Goal: Task Accomplishment & Management: Complete application form

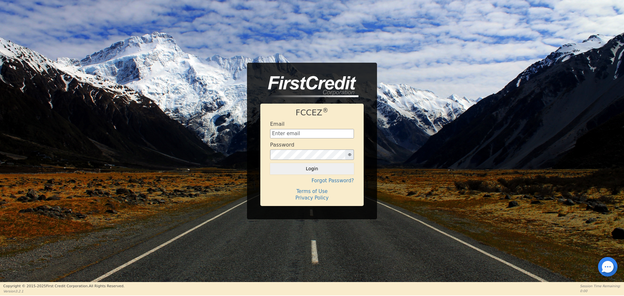
click at [297, 82] on img at bounding box center [309, 86] width 98 height 21
type input "aquaremachtlc@gmail.com"
click at [299, 169] on button "Login" at bounding box center [312, 168] width 84 height 11
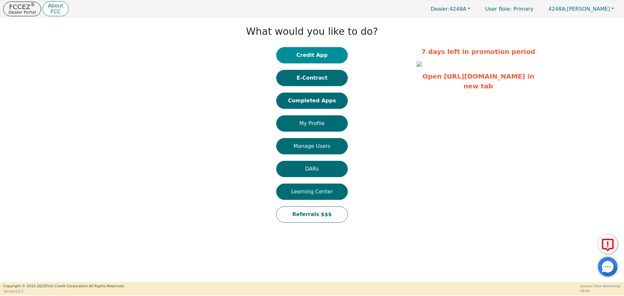
click at [307, 56] on button "Credit App" at bounding box center [311, 55] width 71 height 16
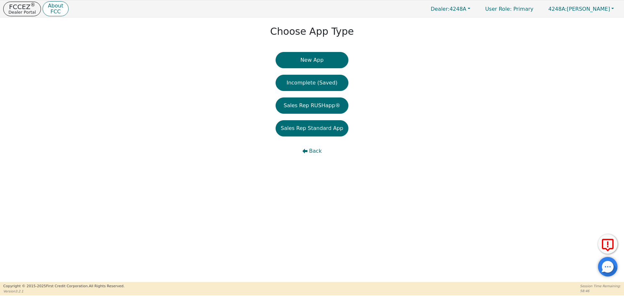
click at [307, 56] on button "New App" at bounding box center [312, 60] width 73 height 16
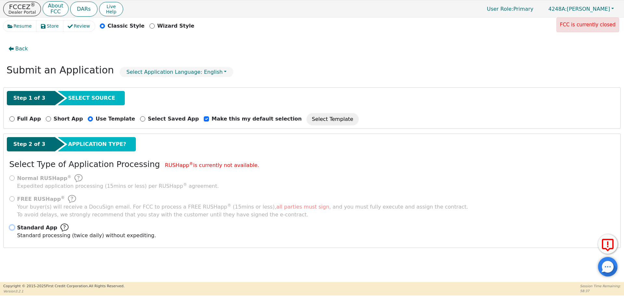
click at [13, 228] on input "Standard App Standard processing (twice daily) without expediting." at bounding box center [11, 227] width 5 height 5
radio input "true"
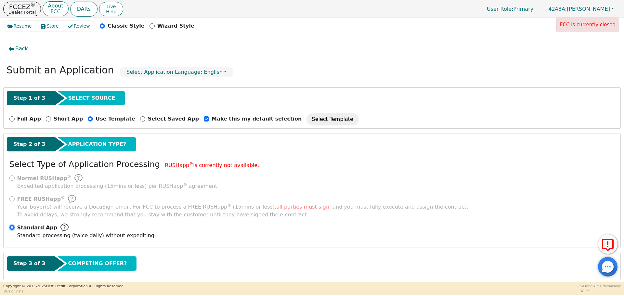
scroll to position [32, 0]
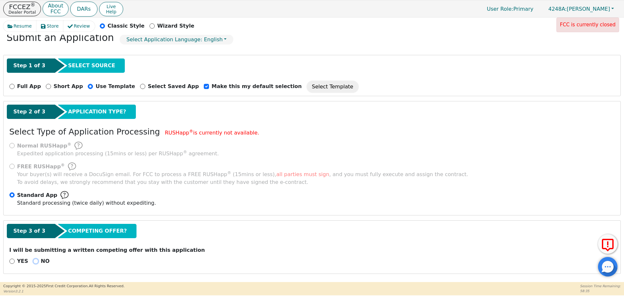
click at [34, 263] on input "NO" at bounding box center [35, 261] width 5 height 5
radio input "true"
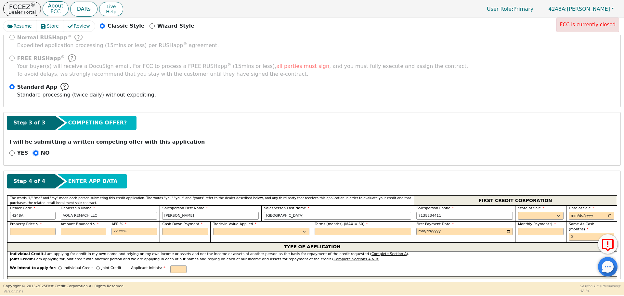
scroll to position [254, 0]
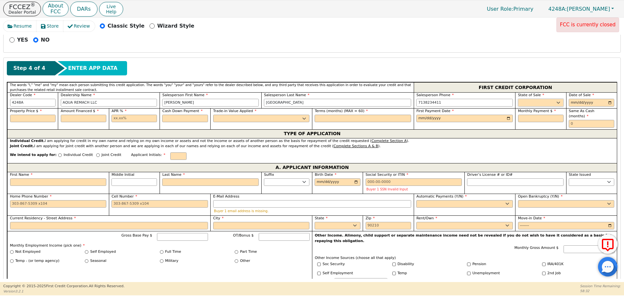
click at [519, 99] on select "AK AL AR AZ CA CO CT DC DE FL [GEOGRAPHIC_DATA] HI IA ID IL IN KS [GEOGRAPHIC_D…" at bounding box center [540, 103] width 45 height 8
select select "[GEOGRAPHIC_DATA]"
click at [518, 99] on select "AK AL AR AZ CA CO CT DC DE FL [GEOGRAPHIC_DATA] HI IA ID IL IN KS [GEOGRAPHIC_D…" at bounding box center [540, 103] width 45 height 8
type input "[DATE]"
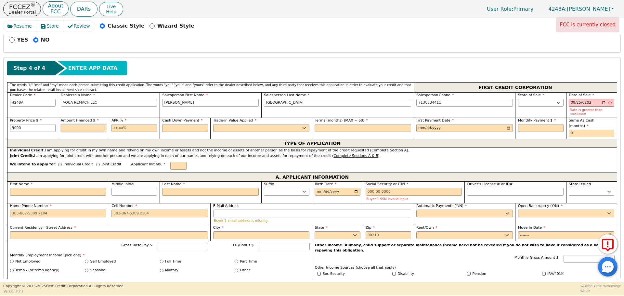
type input "9000.00"
type input "17.99"
type input "0.00"
select select "n"
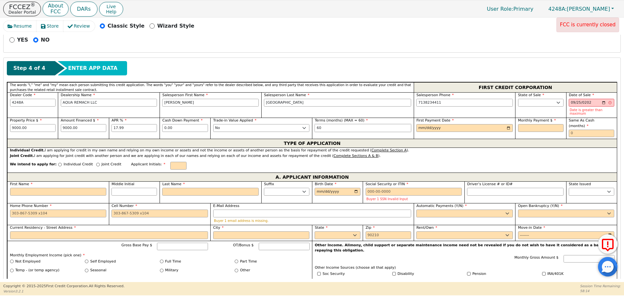
type input "60"
type input "[DATE]"
click at [416, 124] on input "[DATE]" at bounding box center [464, 128] width 97 height 8
type input "[DATE]"
click at [424, 125] on input "[DATE]" at bounding box center [464, 128] width 97 height 8
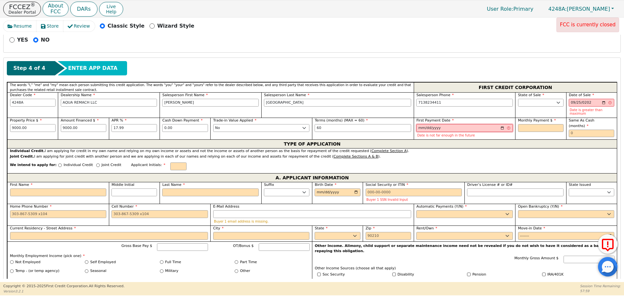
type input "2025-09-26"
click at [420, 124] on input "2025-09-26" at bounding box center [464, 128] width 97 height 8
click at [569, 104] on input "[DATE]" at bounding box center [591, 103] width 45 height 8
type input "[DATE]"
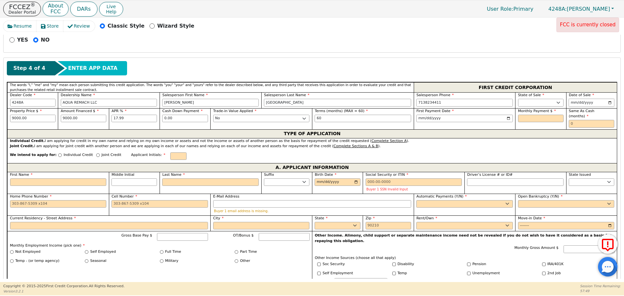
type input "[DATE]"
click at [547, 120] on input "text" at bounding box center [540, 119] width 45 height 8
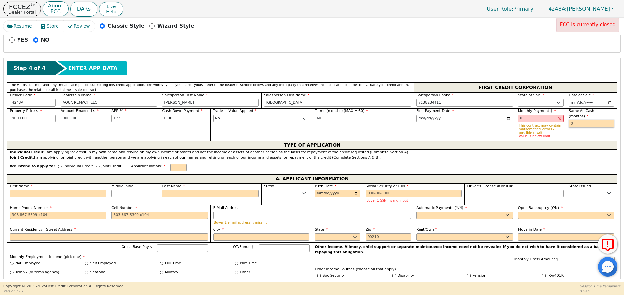
type input "0.00"
type input "0"
click at [536, 121] on input "0.00" at bounding box center [540, 119] width 45 height 8
type input "0"
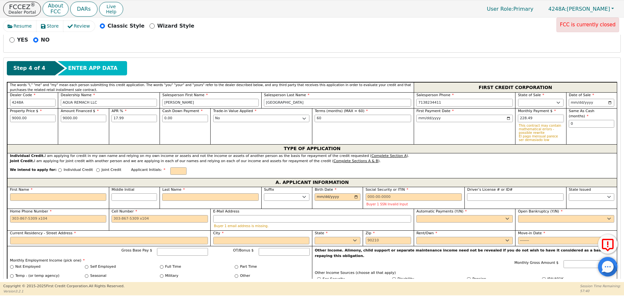
type input "228.49"
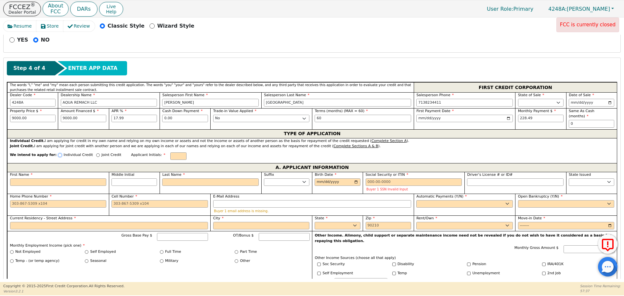
click at [58, 153] on input "Individual Credit" at bounding box center [60, 155] width 4 height 4
radio input "true"
click at [66, 181] on div "First Name" at bounding box center [58, 183] width 102 height 22
click at [62, 180] on input "First Name" at bounding box center [58, 182] width 97 height 8
type input "I"
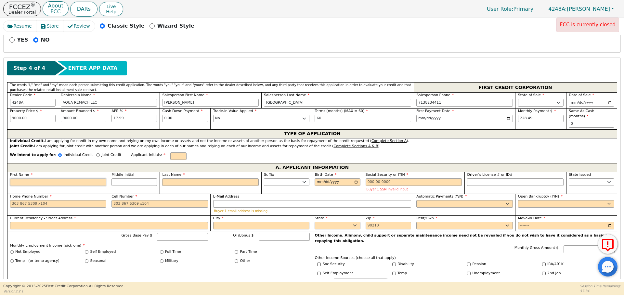
type input "I"
type input "Ir"
type input "Irm"
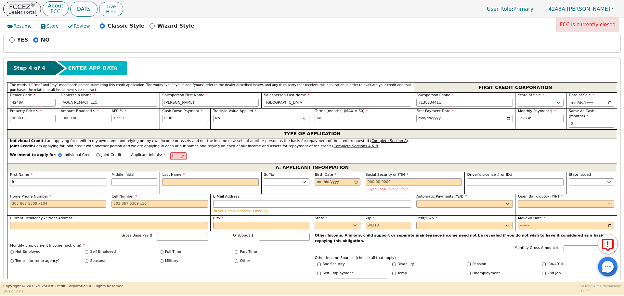
type input "Irm"
type input "Irma"
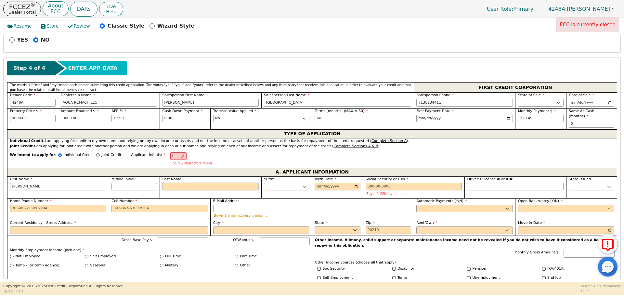
type input "L"
type input "IL"
type input "Irma L"
type input "Lo"
type input "Irma Lo"
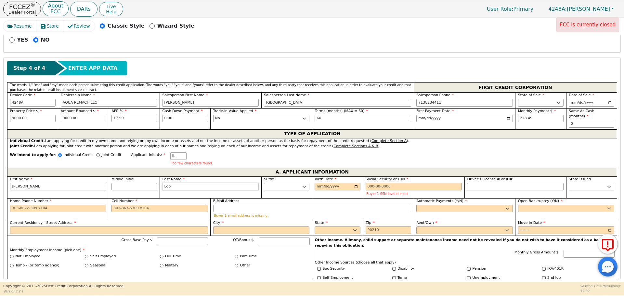
type input "Lope"
type input "Irma Lope"
type input "Lopez"
type input "Irma Lopez"
type input "Lopez"
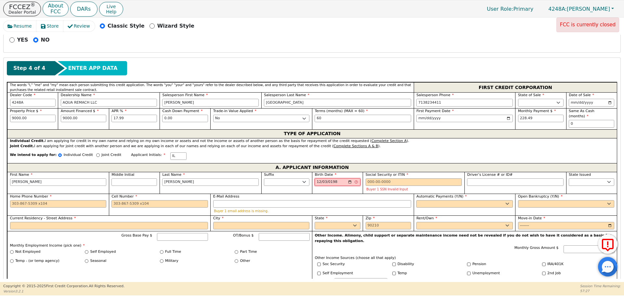
type input "1984-12-03"
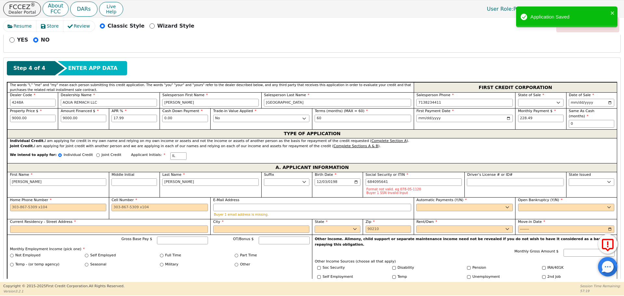
type input "***-**-5641"
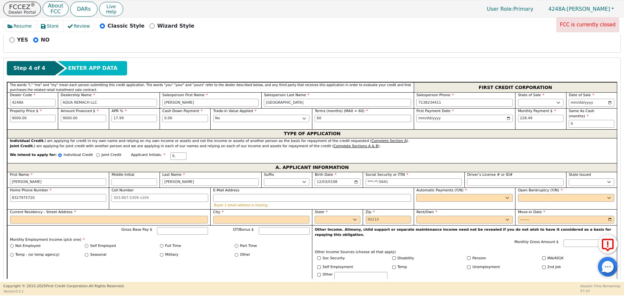
type input "832-797-5720"
type input "n"
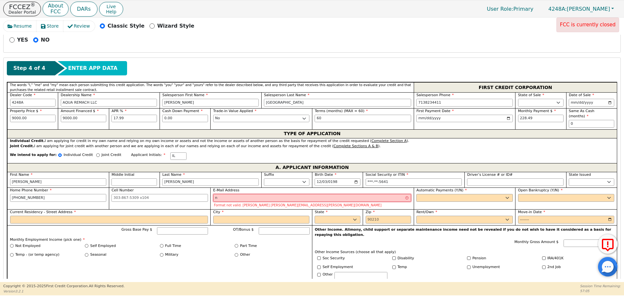
click at [276, 194] on input "n" at bounding box center [312, 198] width 198 height 8
type input "irma69790@gmail.com"
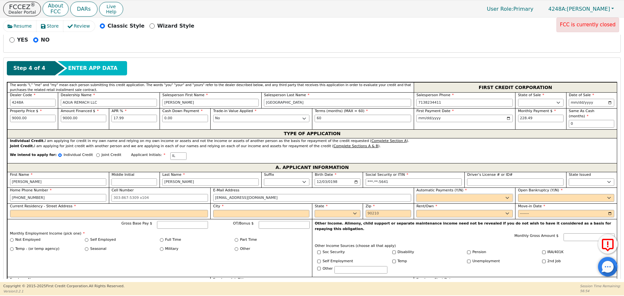
select select "y"
type input "Irma Lopez"
select select "n"
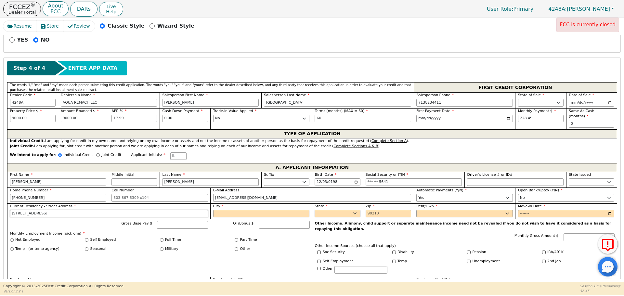
type input "2078 Road 591304"
type input "Cleveland"
select select "[GEOGRAPHIC_DATA]"
type input "77327"
select select "Own"
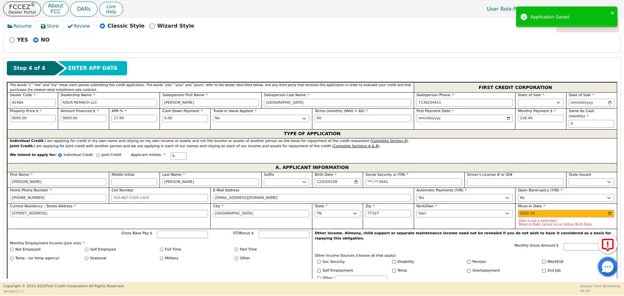
type input "2024-10"
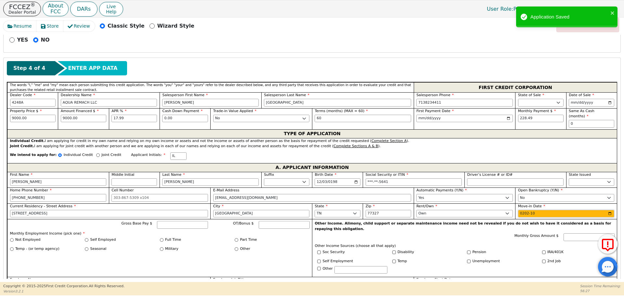
type input "2025-10"
type input "2024-10"
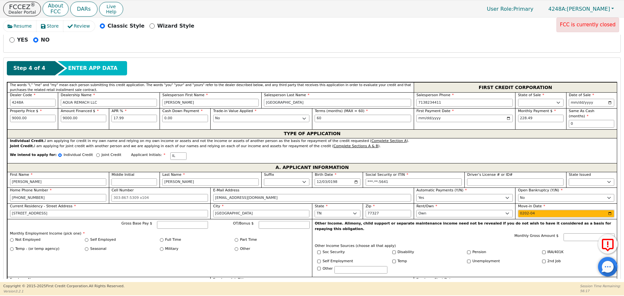
type input "2025-04"
click at [174, 221] on input "Gross Base Pay $" at bounding box center [182, 225] width 51 height 8
type input "3000.00"
click at [157, 237] on div "Self Employed" at bounding box center [122, 240] width 75 height 6
click at [162, 238] on input "Full Time" at bounding box center [162, 240] width 4 height 4
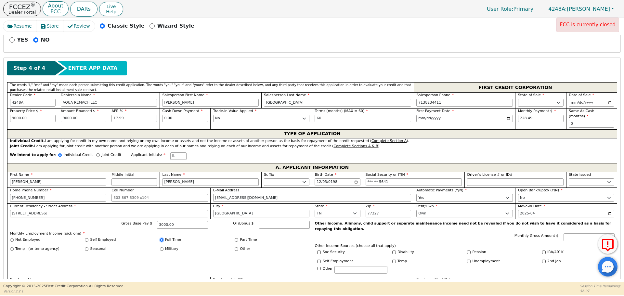
radio input "true"
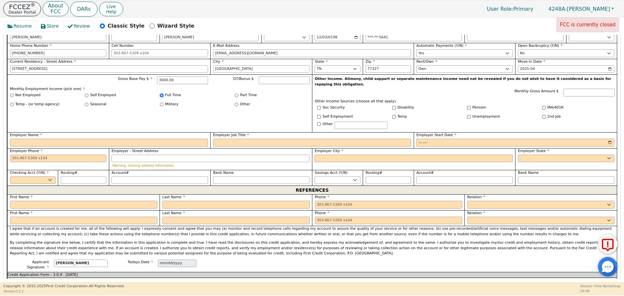
scroll to position [435, 0]
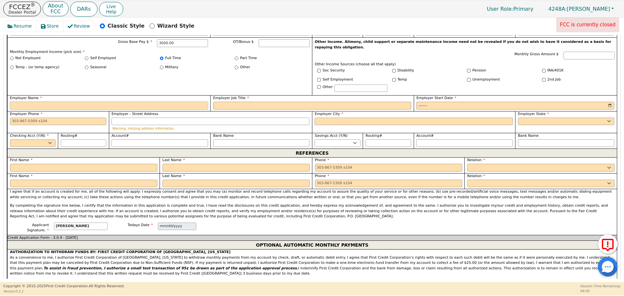
click at [148, 102] on input "Employer Name" at bounding box center [109, 106] width 198 height 8
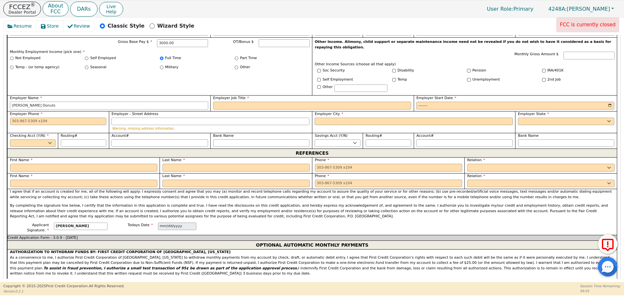
type input "Shipley Donuts"
click at [298, 102] on input "Employer Job Title" at bounding box center [312, 106] width 198 height 8
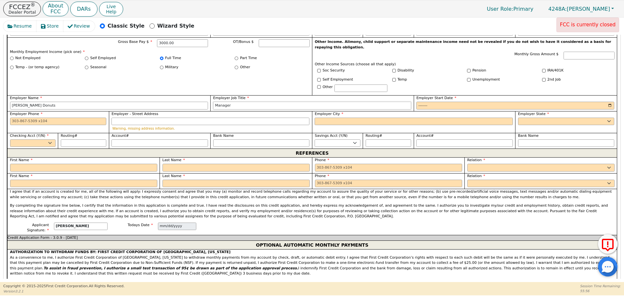
type input "Manager"
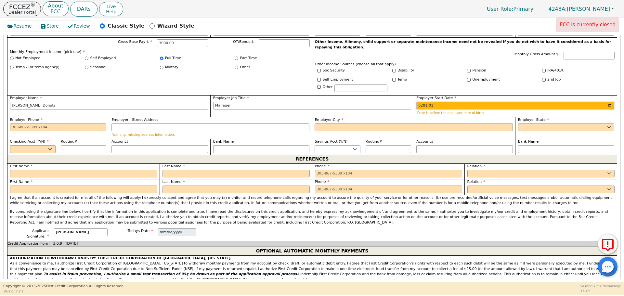
type input "2013-01"
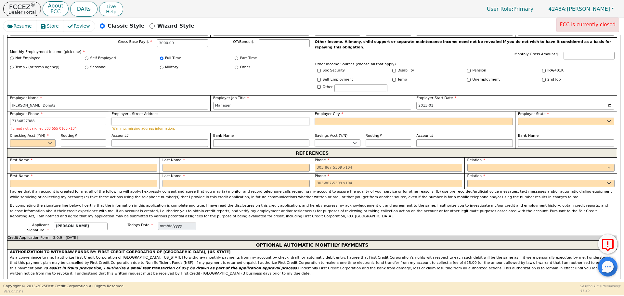
type input "713-482-7388"
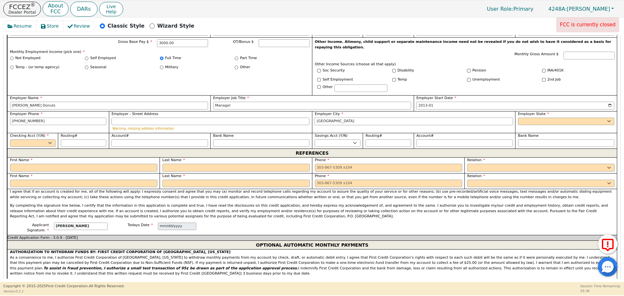
type input "Cleveland"
select select "[GEOGRAPHIC_DATA]"
click at [36, 139] on select "Yes No" at bounding box center [32, 143] width 45 height 8
select select "y"
click at [10, 139] on select "Yes No" at bounding box center [32, 143] width 45 height 8
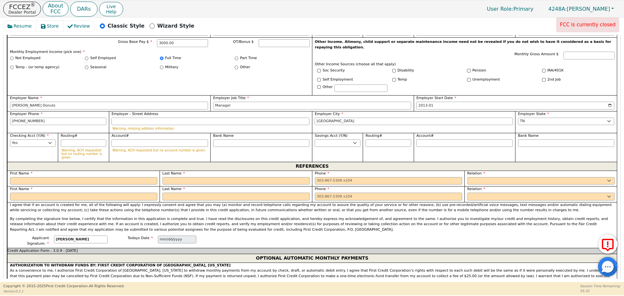
click at [47, 171] on label "First Name" at bounding box center [83, 174] width 147 height 6
click at [54, 177] on input "text" at bounding box center [83, 181] width 147 height 8
type input "Lorena"
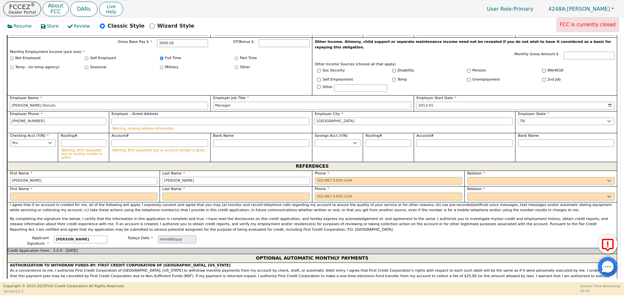
type input "Castillo"
type input "832734928"
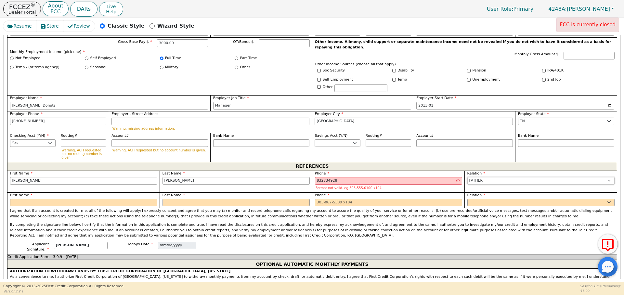
select select "FRIEND"
click at [332, 177] on input "832734928" at bounding box center [388, 181] width 147 height 8
click at [316, 177] on div "832734928 Format not valid. eg 303-555-0100 x104" at bounding box center [388, 184] width 147 height 14
click at [323, 177] on input "832734928" at bounding box center [388, 181] width 147 height 8
type input "832-723-4928"
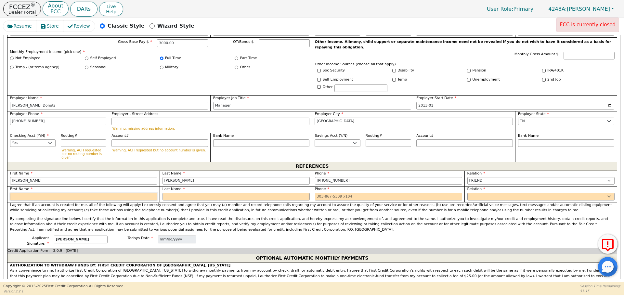
click at [96, 193] on input "text" at bounding box center [83, 197] width 147 height 8
type input "Dorrell"
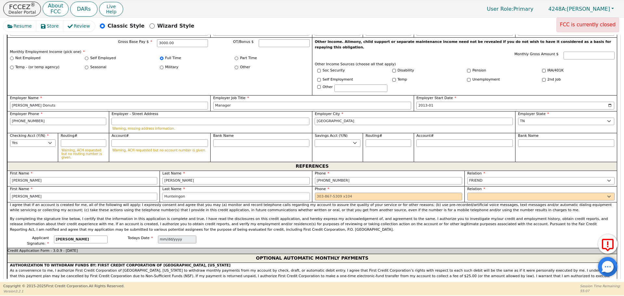
type input "Hunteingon"
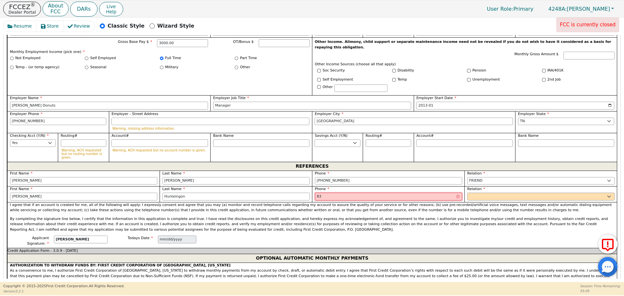
type input "8"
type input "346-348-7923 827"
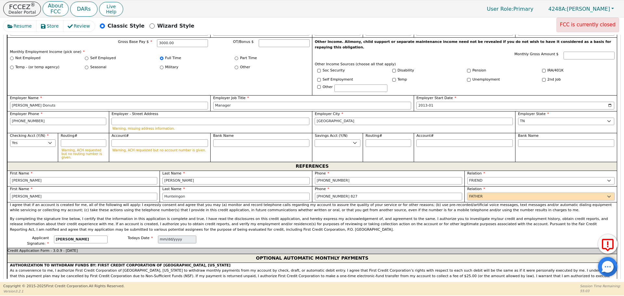
select select "FRIEND"
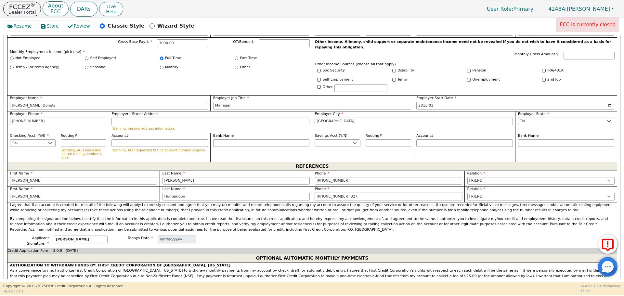
click at [333, 193] on input "346-348-7923 827" at bounding box center [388, 197] width 147 height 8
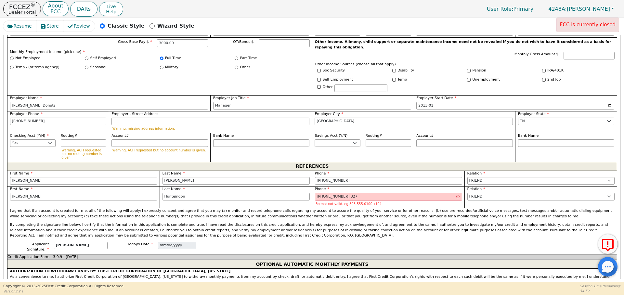
click at [336, 201] on div "Format not valid. eg 303-555-0100 x104" at bounding box center [388, 203] width 147 height 5
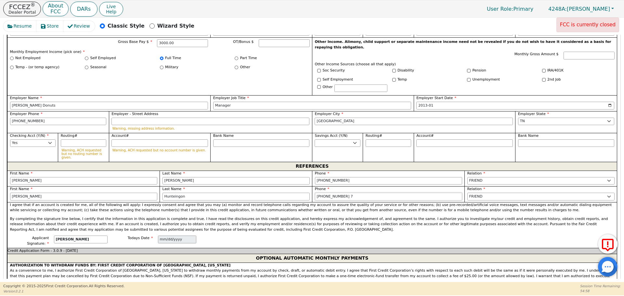
click at [352, 193] on input "346-348-2382 7" at bounding box center [388, 197] width 147 height 8
click at [329, 202] on p "I agree that if an account is created for me, all of the following will apply: …" at bounding box center [312, 207] width 604 height 11
type input "346-348-2382"
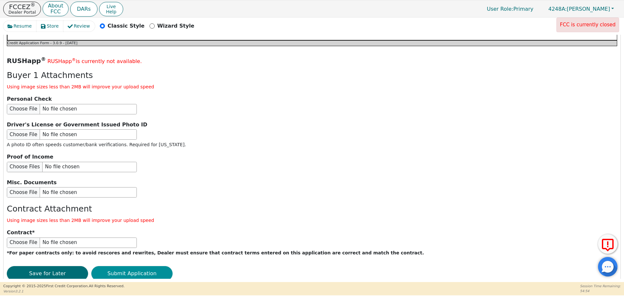
click at [127, 266] on button "Submit Application" at bounding box center [131, 273] width 81 height 15
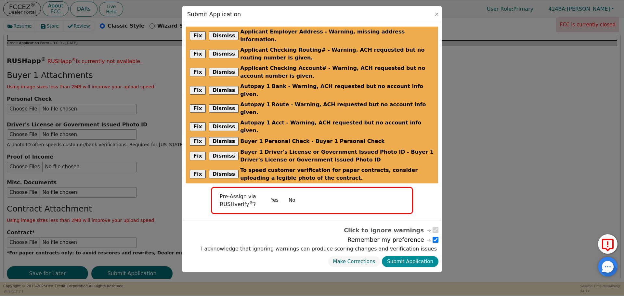
click at [413, 256] on button "Submit Application" at bounding box center [410, 261] width 57 height 11
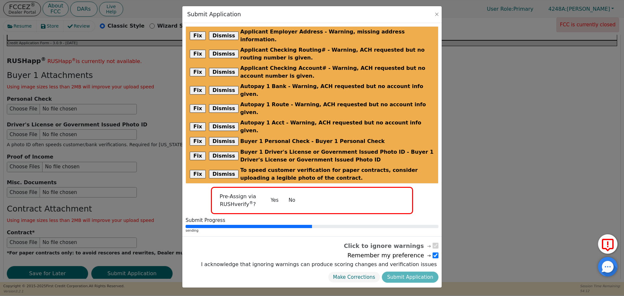
radio input "false"
checkbox input "false"
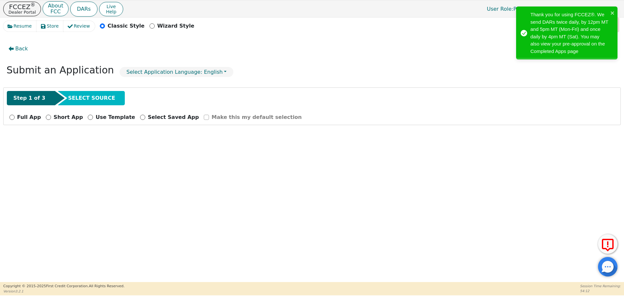
scroll to position [0, 0]
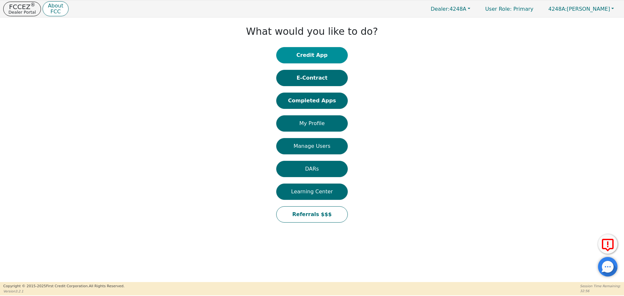
click at [283, 55] on button "Credit App" at bounding box center [311, 55] width 71 height 16
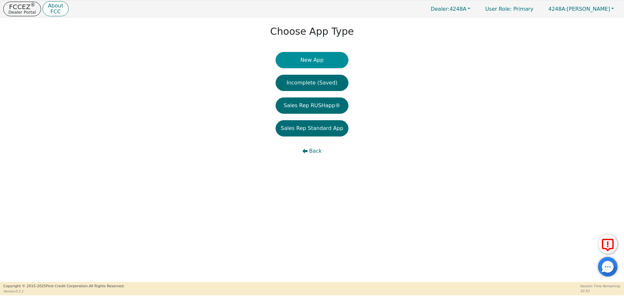
click at [309, 62] on button "New App" at bounding box center [312, 60] width 73 height 16
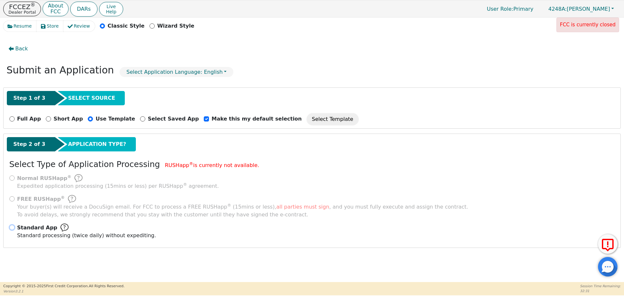
click at [12, 227] on input "Standard App Standard processing (twice daily) without expediting." at bounding box center [11, 227] width 5 height 5
radio input "true"
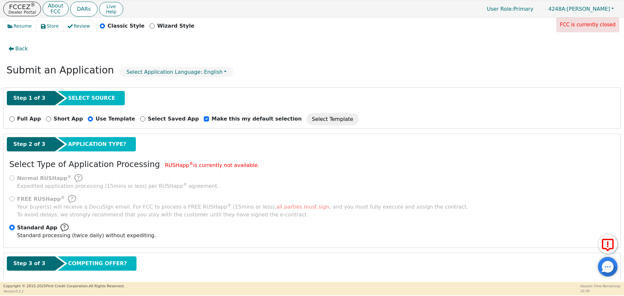
scroll to position [32, 0]
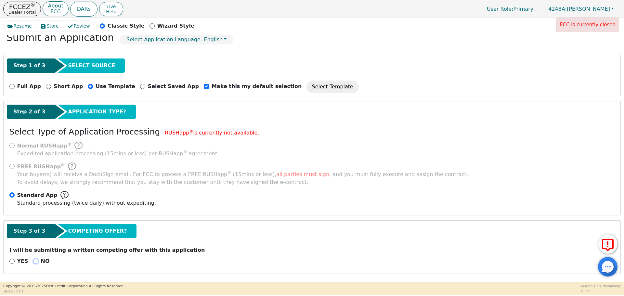
click at [33, 262] on input "NO" at bounding box center [35, 261] width 5 height 5
radio input "true"
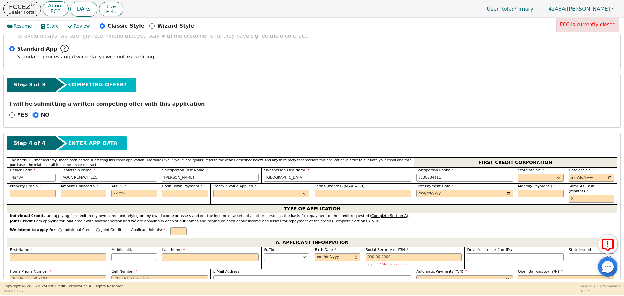
scroll to position [203, 0]
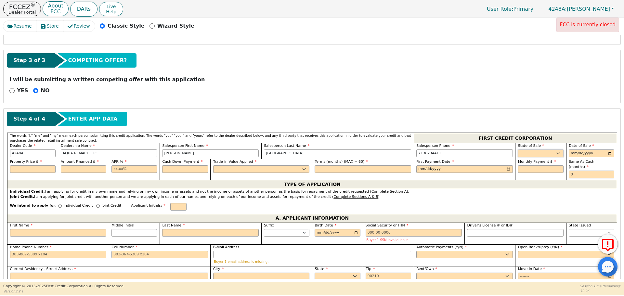
click at [549, 153] on select "AK AL AR AZ CA CO CT DC DE FL [GEOGRAPHIC_DATA] HI IA ID IL IN KS [GEOGRAPHIC_D…" at bounding box center [540, 153] width 45 height 8
select select "[GEOGRAPHIC_DATA]"
click at [518, 149] on select "AK AL AR AZ CA CO CT DC DE FL [GEOGRAPHIC_DATA] HI IA ID IL IN KS [GEOGRAPHIC_D…" at bounding box center [540, 153] width 45 height 8
type input "[DATE]"
type input "4990.00"
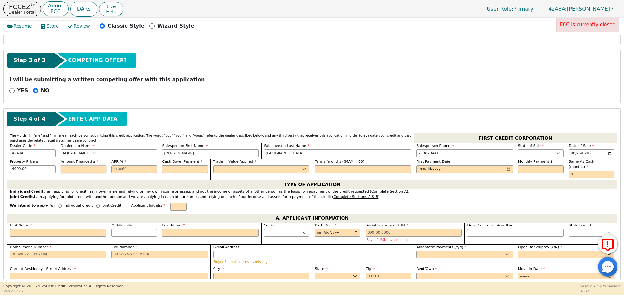
type input "0"
type input "4990.00"
type input "17.99"
type input "0.00"
select select "n"
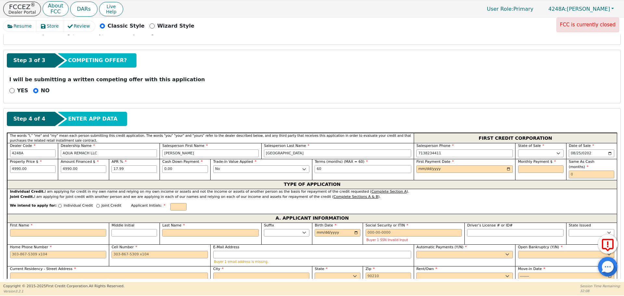
type input "60"
type input "[DATE]"
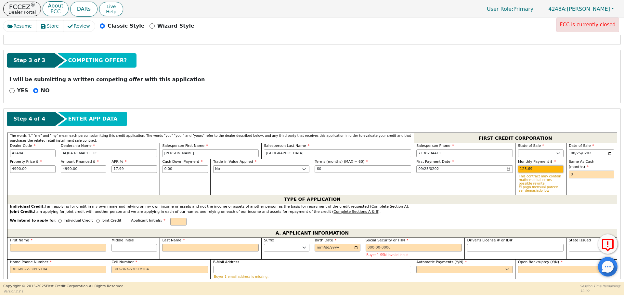
type input "125.69"
type input "0"
click at [522, 168] on input "125.69" at bounding box center [540, 169] width 45 height 8
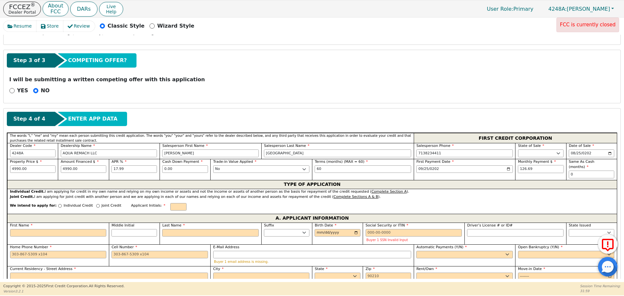
type input "126.69"
click at [467, 229] on input "Driver’s License # or ID#" at bounding box center [515, 233] width 97 height 8
click at [86, 229] on input "First Name" at bounding box center [58, 233] width 97 height 8
type input "D"
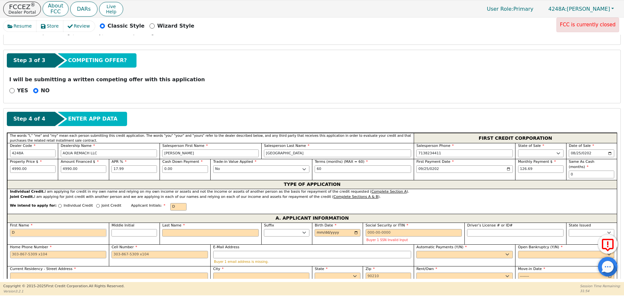
type input "D"
type input "De"
type input "Den"
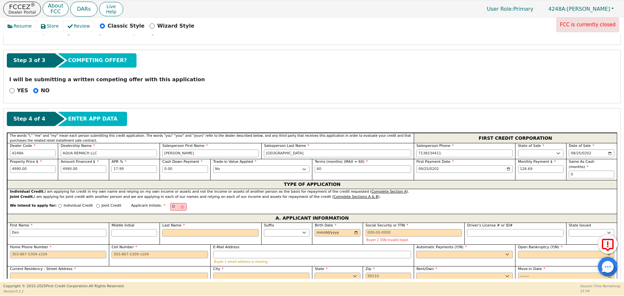
type input "Deni"
type input "[PERSON_NAME]"
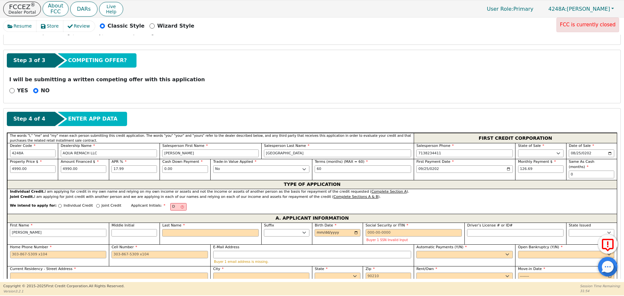
type input "[PERSON_NAME]"
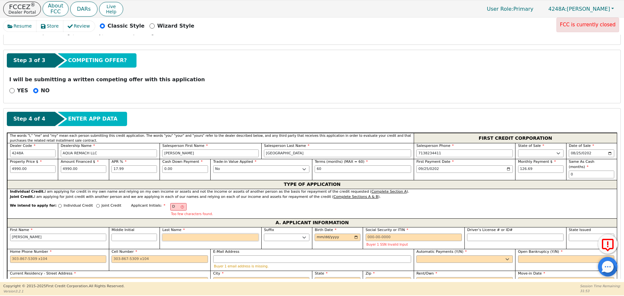
type input "H"
type input "DH"
type input "[PERSON_NAME]"
type input "He"
type input "[PERSON_NAME]"
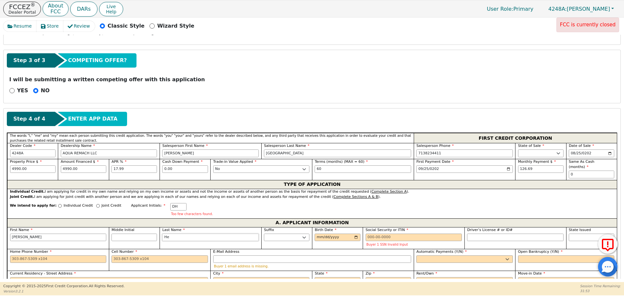
type input "Her"
type input "[PERSON_NAME]"
type input "Heri"
type input "[PERSON_NAME]"
type input "Her"
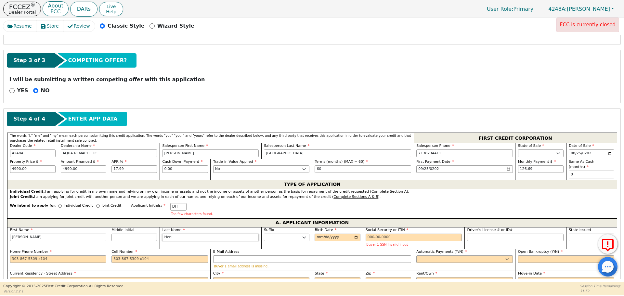
type input "[PERSON_NAME]"
type input "Here"
type input "[PERSON_NAME] Here"
type input "Hered"
type input "[PERSON_NAME]"
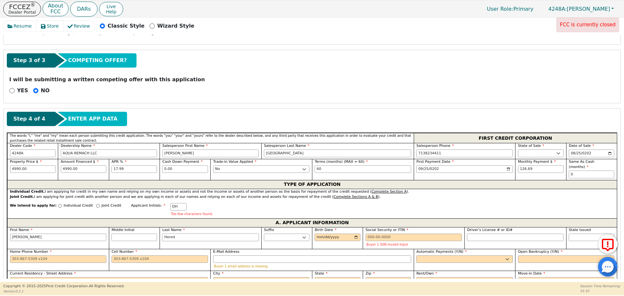
type input "Heredi"
type input "[PERSON_NAME]"
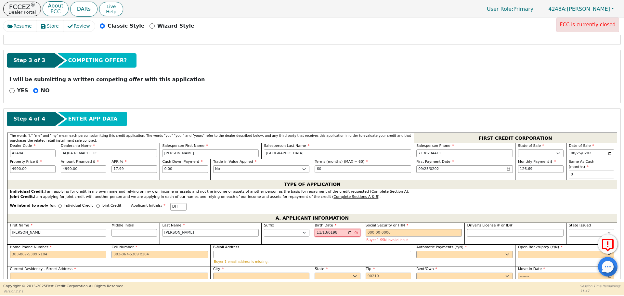
type input "[DATE]"
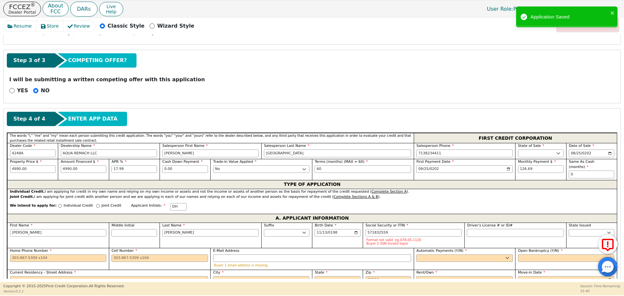
type input "***-**-2559"
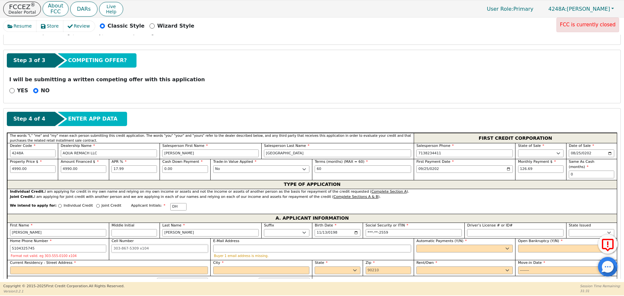
type input "[PHONE_NUMBER]"
type input "[EMAIL_ADDRESS][DOMAIN_NAME]"
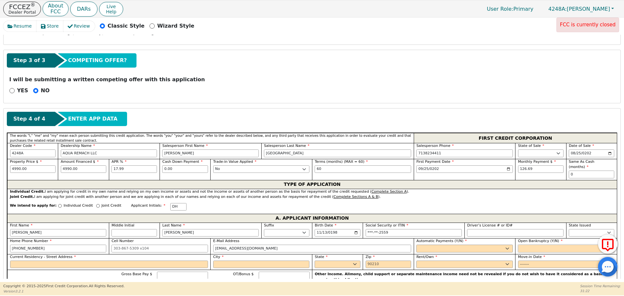
select select "n"
click at [441, 245] on select "Yes No" at bounding box center [464, 249] width 97 height 8
select select "y"
click at [416, 245] on select "Yes No" at bounding box center [464, 249] width 97 height 8
type input "[PERSON_NAME]"
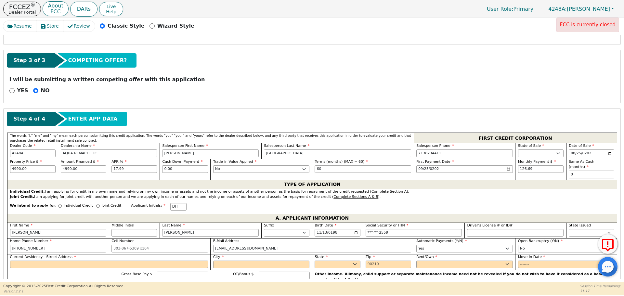
click at [71, 254] on label "Current Residency - Street Address" at bounding box center [109, 257] width 198 height 6
click at [71, 261] on input "Current Residency - Street Address" at bounding box center [109, 265] width 198 height 8
click at [73, 261] on input "Current Residency - Street Address" at bounding box center [109, 265] width 198 height 8
type input "[STREET_ADDRESS]"
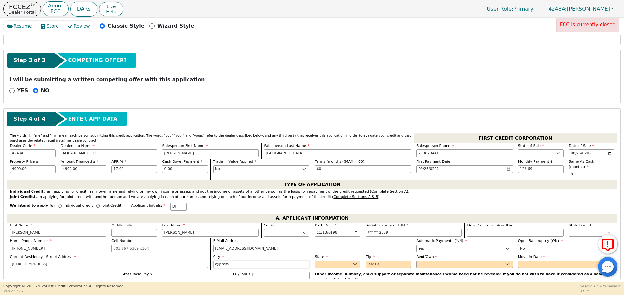
type input "cypress"
select select "[GEOGRAPHIC_DATA]"
type input "77433"
select select "Own"
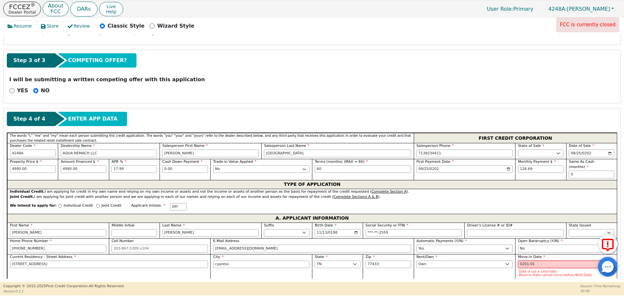
type input "2019-01"
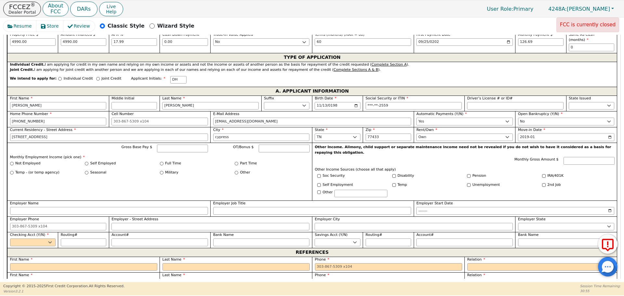
scroll to position [336, 0]
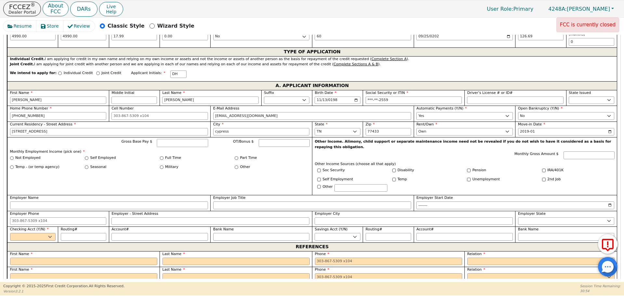
click at [164, 139] on input "Gross Base Pay $" at bounding box center [182, 143] width 51 height 8
type input "6000.00"
click at [161, 156] on input "Full Time" at bounding box center [162, 158] width 4 height 4
radio input "true"
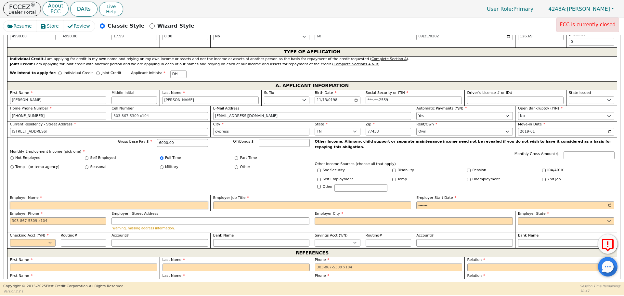
click at [167, 201] on input "Employer Name" at bounding box center [109, 205] width 198 height 8
type input "The wood Private"
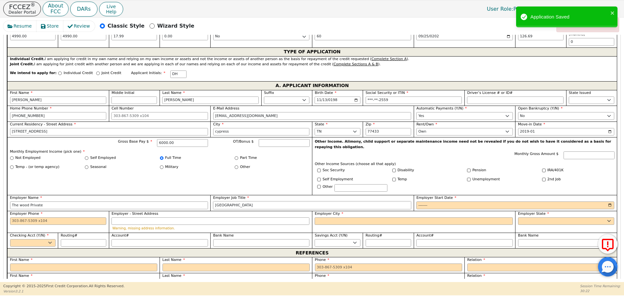
type input "[GEOGRAPHIC_DATA]"
type input "2018-07"
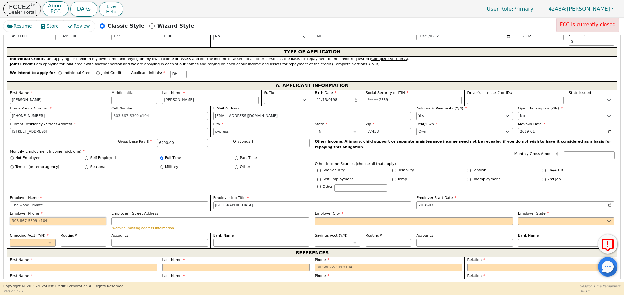
click at [67, 217] on input "Employer Phone" at bounding box center [58, 221] width 97 height 8
paste input "[PHONE_NUMBER]"
type input "[PHONE_NUMBER]"
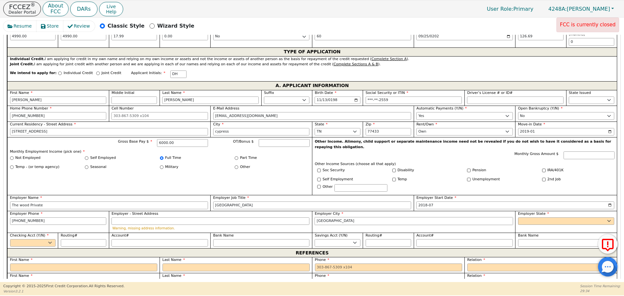
type input "[GEOGRAPHIC_DATA]"
select select "[GEOGRAPHIC_DATA]"
select select "y"
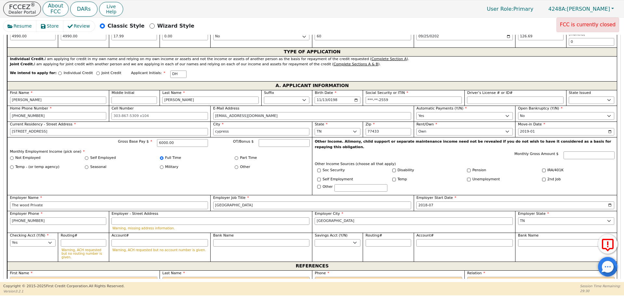
click at [92, 277] on input "text" at bounding box center [83, 281] width 147 height 8
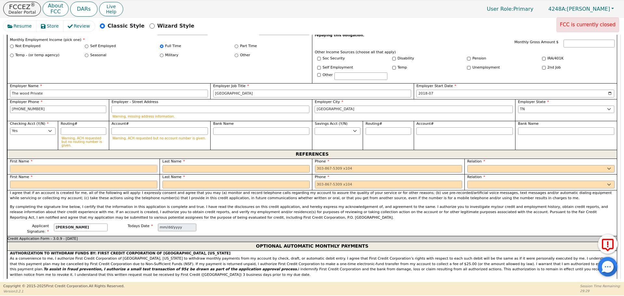
scroll to position [451, 0]
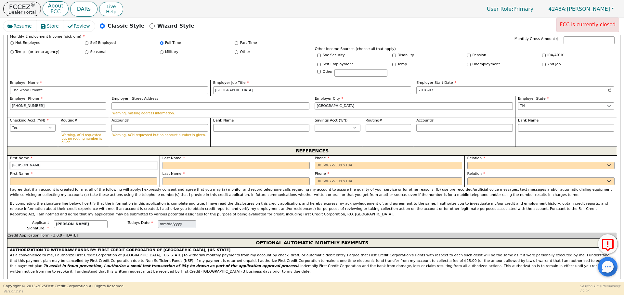
type input "[PERSON_NAME]"
click at [214, 162] on input "text" at bounding box center [235, 166] width 147 height 8
type input "[PERSON_NAME]"
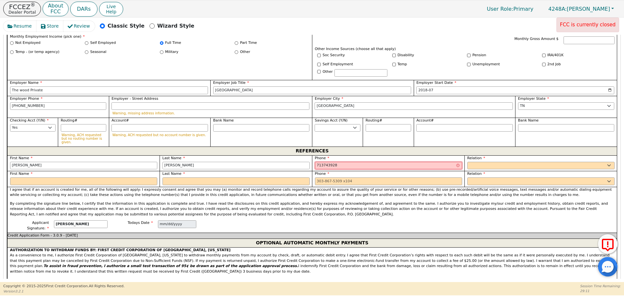
type input "713743928"
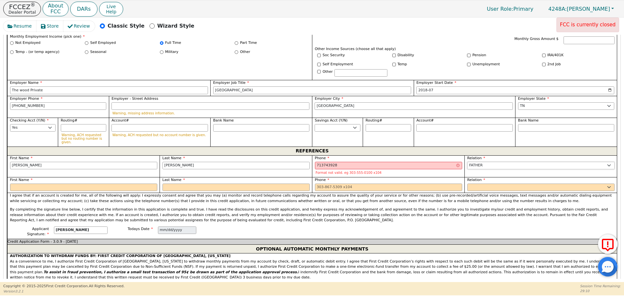
select select "FRIEND"
click at [331, 156] on div "Phone 713743928 Format not valid. eg 303-555-0100 x104" at bounding box center [388, 166] width 147 height 20
click at [328, 162] on input "713743928" at bounding box center [388, 166] width 147 height 8
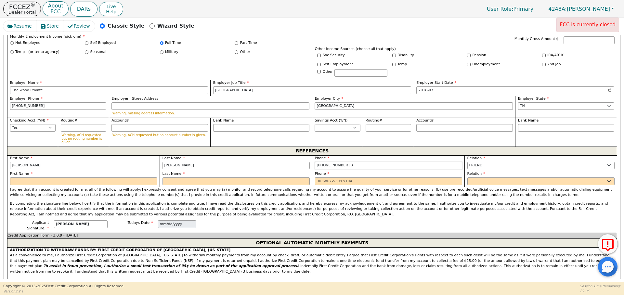
click at [347, 162] on input "[PHONE_NUMBER] 8" at bounding box center [388, 166] width 147 height 8
click at [106, 171] on div "First Name" at bounding box center [83, 178] width 147 height 14
type input "[PHONE_NUMBER]"
click at [107, 177] on input "text" at bounding box center [83, 181] width 147 height 8
type input "[PERSON_NAME]"
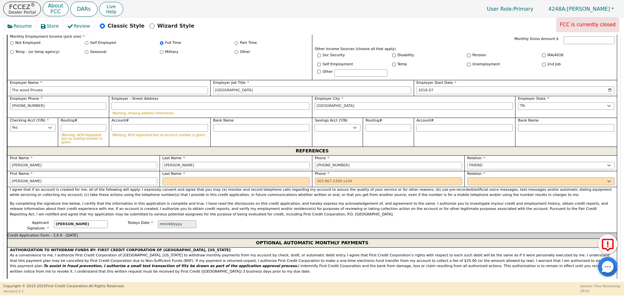
type input "C"
type input "[PERSON_NAME]"
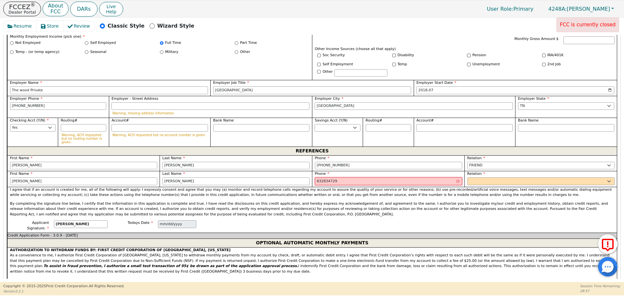
type input "832834729"
select select "FRIEND"
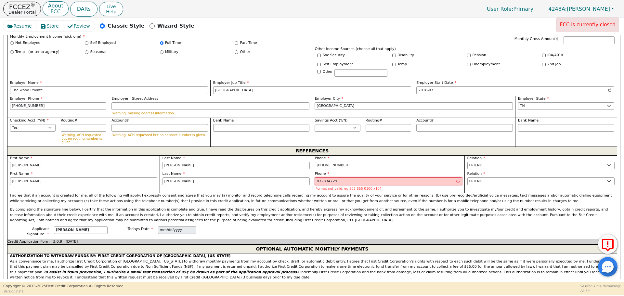
click at [328, 177] on input "832834729" at bounding box center [388, 181] width 147 height 8
type input "[PHONE_NUMBER]"
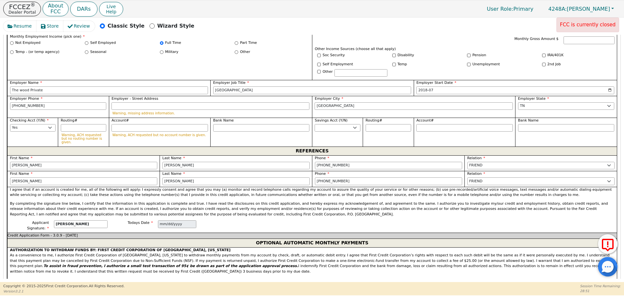
click at [335, 202] on p "By completing the signature line below, I certify that the information in this …" at bounding box center [312, 209] width 604 height 16
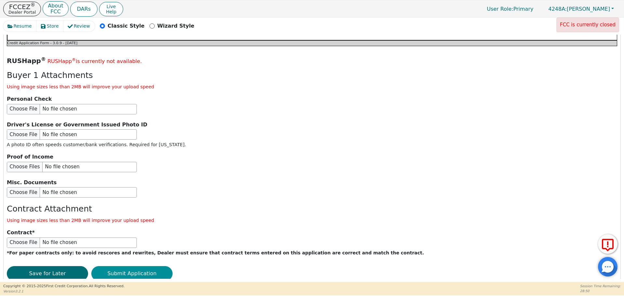
click at [117, 266] on button "Submit Application" at bounding box center [131, 273] width 81 height 15
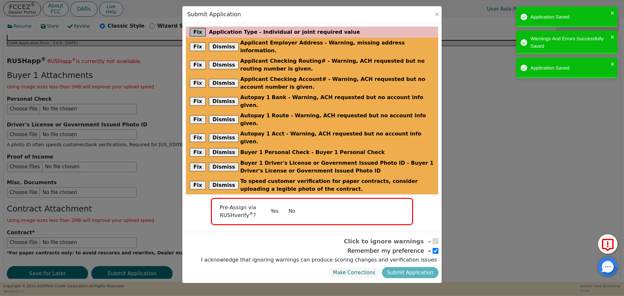
click at [200, 35] on button "Fix" at bounding box center [198, 32] width 16 height 8
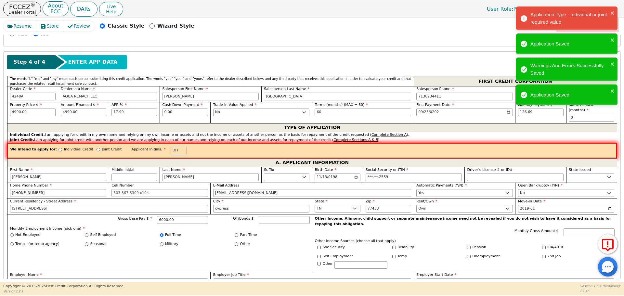
scroll to position [248, 0]
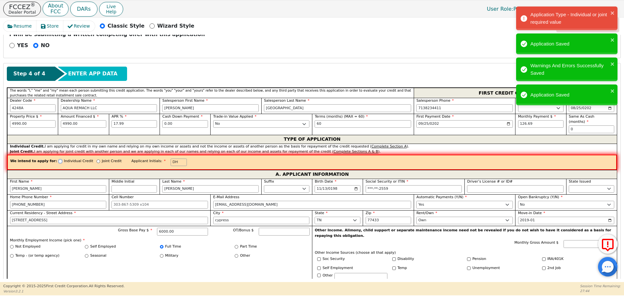
click at [58, 160] on input "Individual Credit" at bounding box center [60, 162] width 4 height 4
radio input "true"
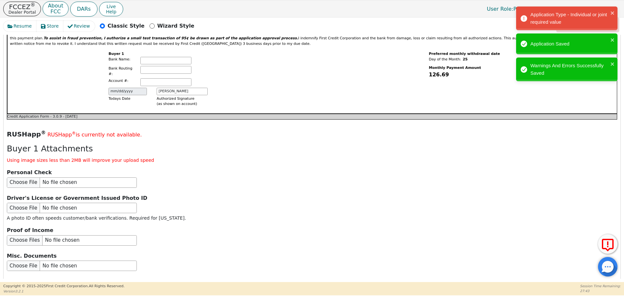
scroll to position [753, 0]
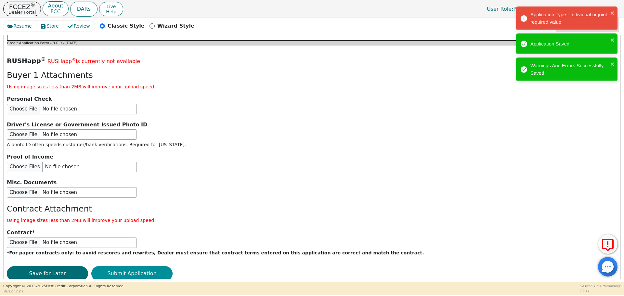
click at [134, 266] on button "Submit Application" at bounding box center [131, 273] width 81 height 15
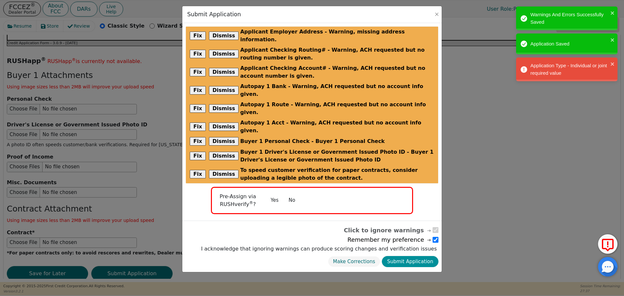
scroll to position [752, 0]
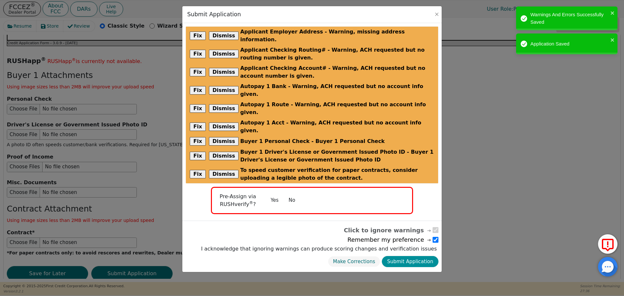
click at [424, 256] on button "Submit Application" at bounding box center [410, 261] width 57 height 11
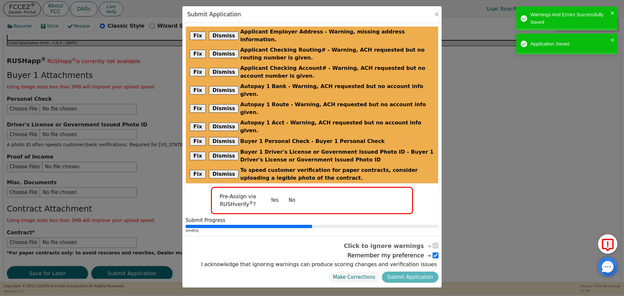
radio input "false"
checkbox input "false"
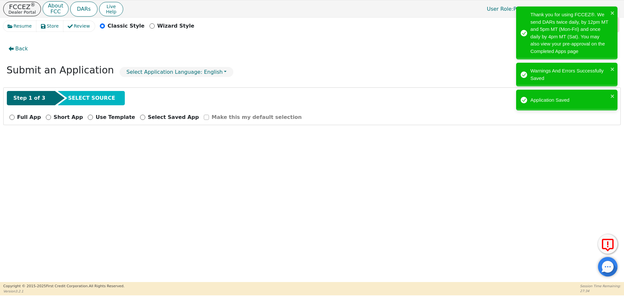
scroll to position [0, 0]
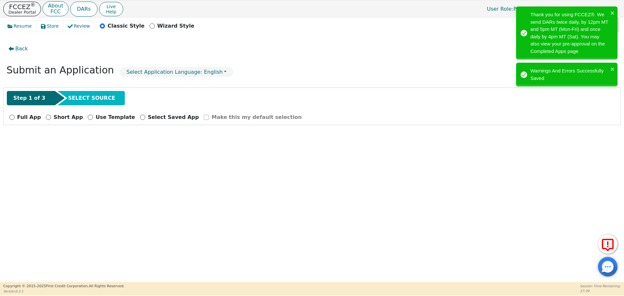
click at [18, 15] on button "FCCEZ ® Dealer Portal" at bounding box center [22, 9] width 38 height 15
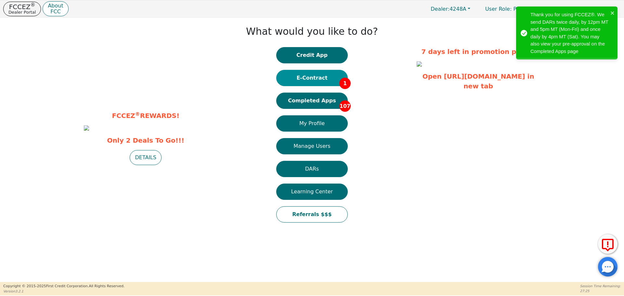
click at [309, 75] on button "E-Contract 1" at bounding box center [311, 78] width 71 height 16
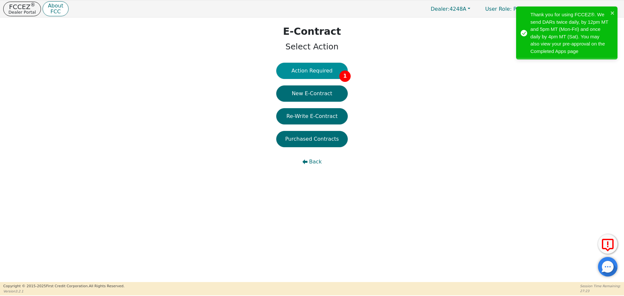
click at [315, 77] on button "Action Required 1" at bounding box center [311, 71] width 71 height 16
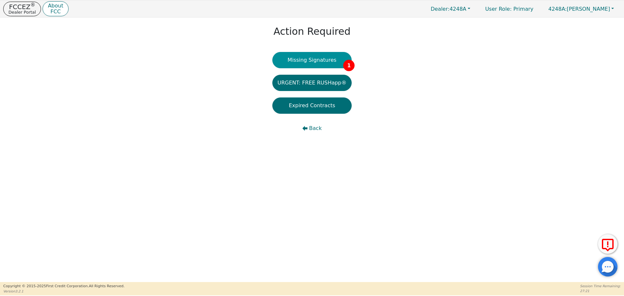
click at [295, 63] on button "Missing Signatures 1" at bounding box center [312, 60] width 80 height 16
click at [320, 57] on button "Missing Signatures 1" at bounding box center [312, 60] width 80 height 16
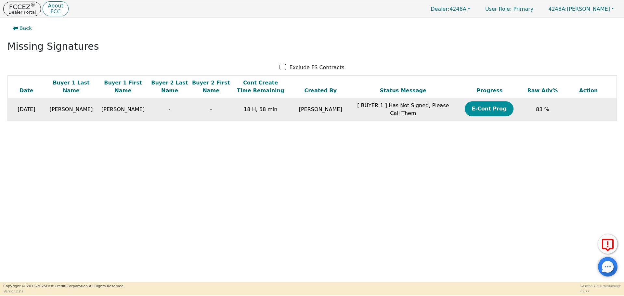
click at [497, 111] on button "E-Cont Prog" at bounding box center [489, 108] width 49 height 15
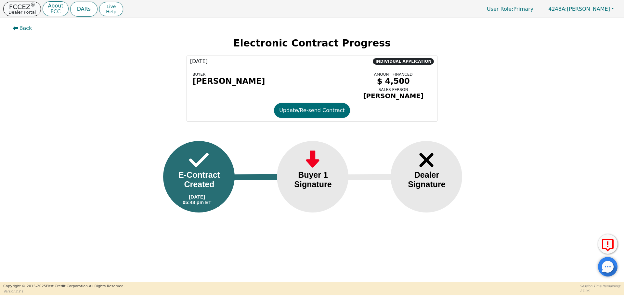
click at [24, 5] on p "FCCEZ ®" at bounding box center [21, 7] width 27 height 6
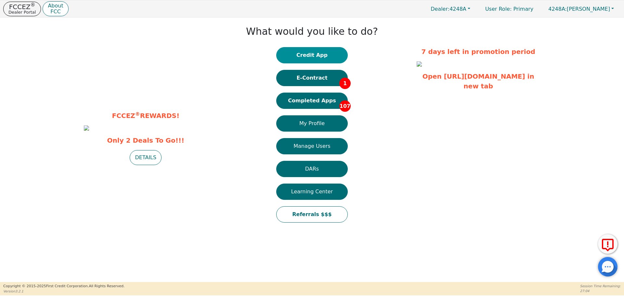
click at [300, 59] on button "Credit App" at bounding box center [311, 55] width 71 height 16
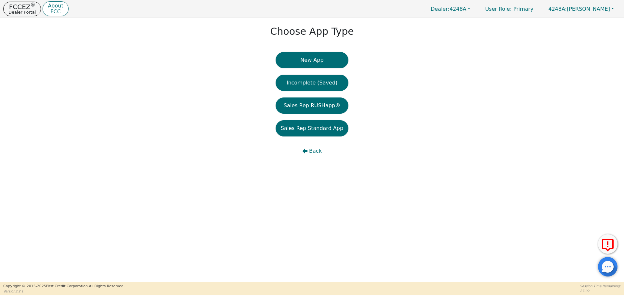
click at [300, 59] on button "New App" at bounding box center [312, 60] width 73 height 16
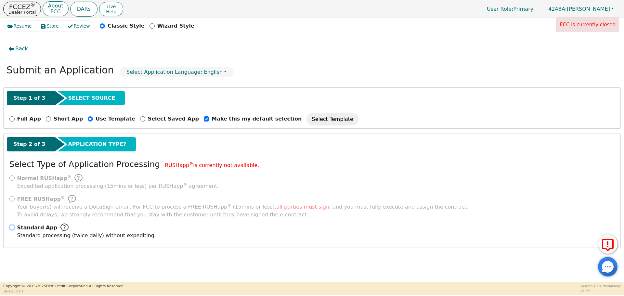
click at [13, 226] on input "Standard App Standard processing (twice daily) without expediting." at bounding box center [11, 227] width 5 height 5
radio input "true"
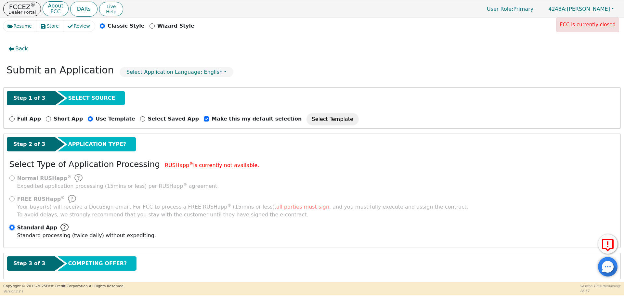
scroll to position [32, 0]
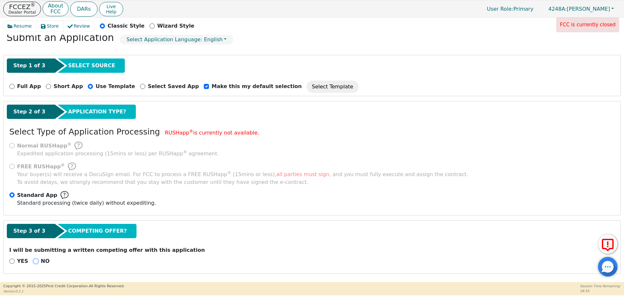
click at [35, 260] on input "NO" at bounding box center [35, 261] width 5 height 5
radio input "true"
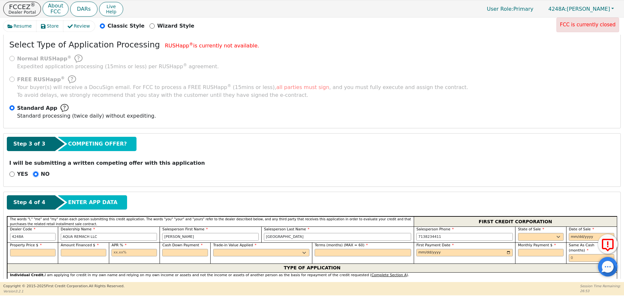
scroll to position [123, 0]
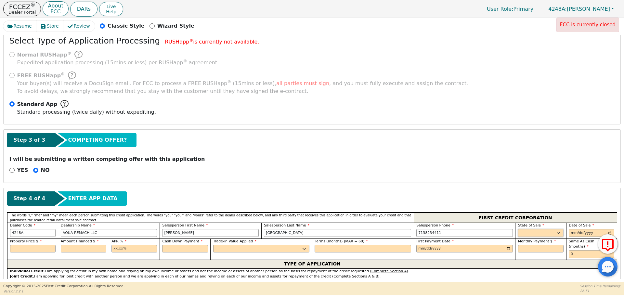
click at [531, 235] on select "AK AL AR AZ CA CO CT DC DE FL [GEOGRAPHIC_DATA] HI IA ID IL IN KS [GEOGRAPHIC_D…" at bounding box center [540, 233] width 45 height 8
select select "[GEOGRAPHIC_DATA]"
click at [518, 229] on select "AK AL AR AZ CA CO CT DC DE FL [GEOGRAPHIC_DATA] HI IA ID IL IN KS [GEOGRAPHIC_D…" at bounding box center [540, 233] width 45 height 8
type input "[DATE]"
click at [24, 250] on input "text" at bounding box center [32, 249] width 45 height 8
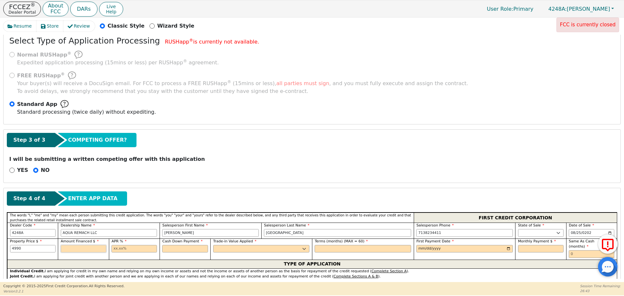
type input "4990.00"
type input "1"
type input "7"
type input "4990.00"
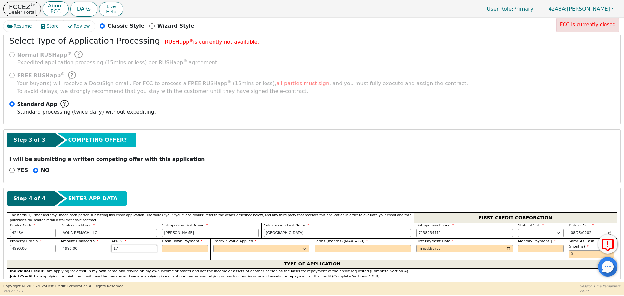
type input "17.99"
type input "0.00"
click at [219, 250] on select "Yes No" at bounding box center [261, 249] width 97 height 8
select select "n"
click at [213, 245] on select "Yes No" at bounding box center [261, 249] width 97 height 8
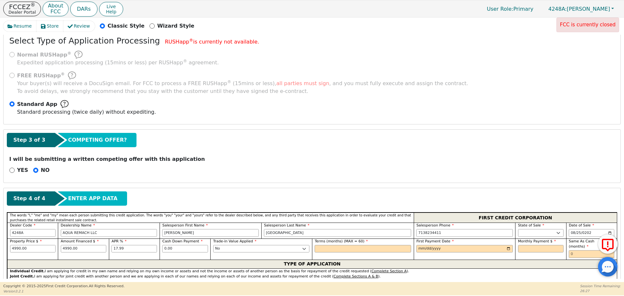
click at [337, 244] on label "Terms (months) (MAX = 60)" at bounding box center [363, 242] width 97 height 6
click at [339, 248] on input "text" at bounding box center [363, 249] width 97 height 8
type input "60"
type input "[DATE]"
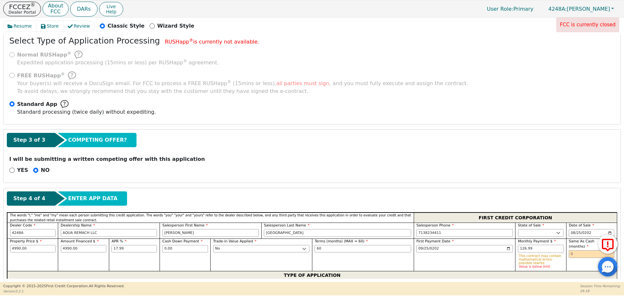
type input "126.99"
type input "0"
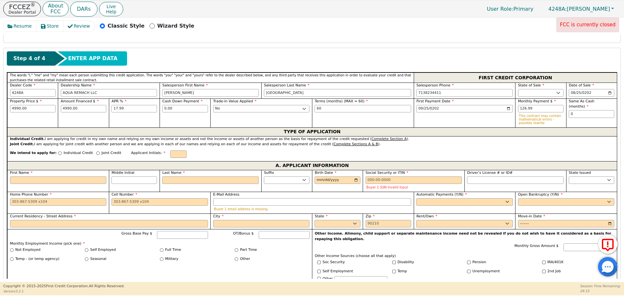
click at [58, 155] on div "Individual Credit" at bounding box center [75, 154] width 35 height 9
click at [60, 179] on input "First Name" at bounding box center [58, 180] width 97 height 8
type input "G"
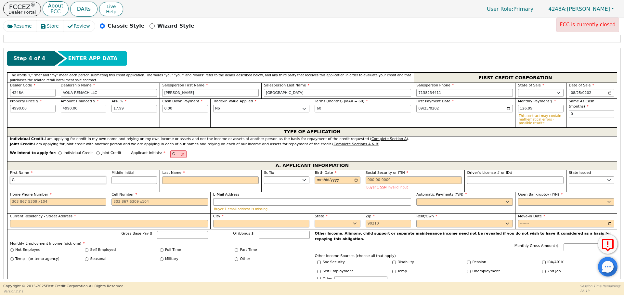
type input "Ge"
type input "Ger"
type input "[PERSON_NAME]"
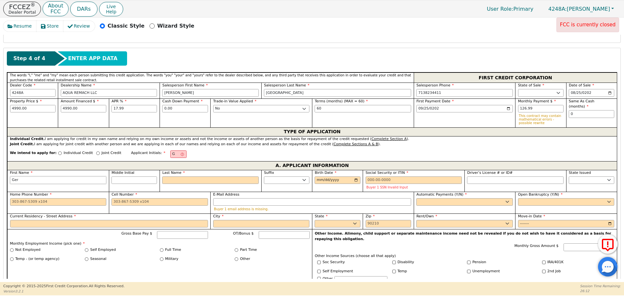
type input "[PERSON_NAME]"
type input "Gerar"
type input "[PERSON_NAME]"
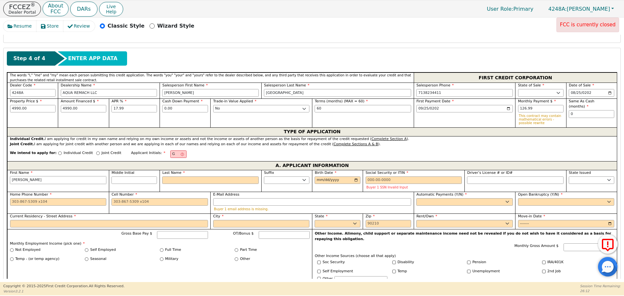
type input "[PERSON_NAME]"
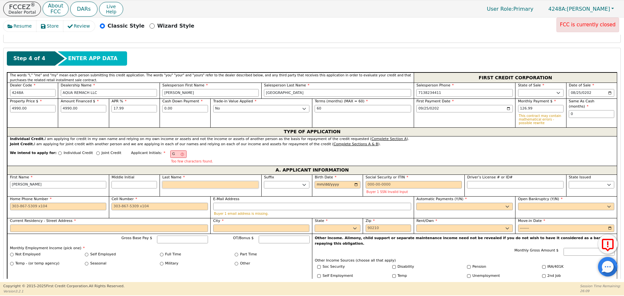
type input "GP"
type input "P"
type input "[PERSON_NAME]"
type input "Pe"
type input "[PERSON_NAME]"
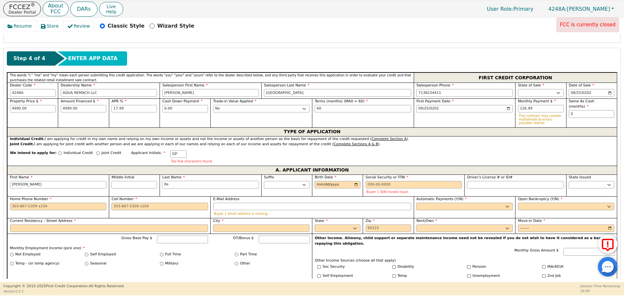
type input "Per"
type input "[PERSON_NAME]"
type input "Pere"
type input "[PERSON_NAME]"
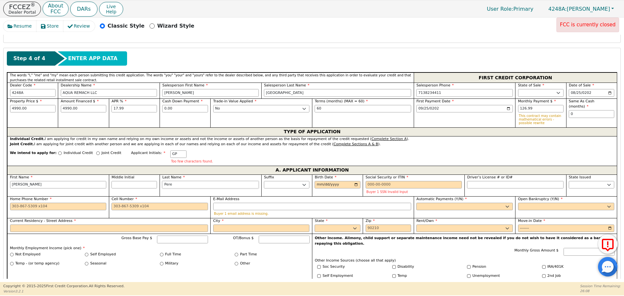
type input "[PERSON_NAME]"
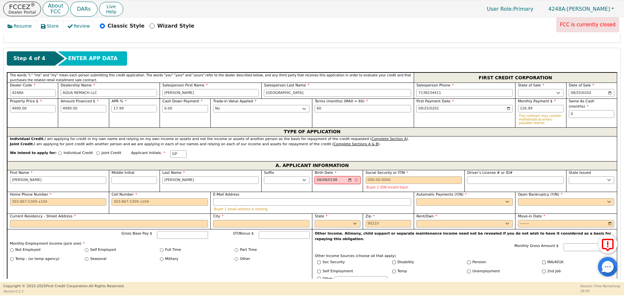
type input "[DATE]"
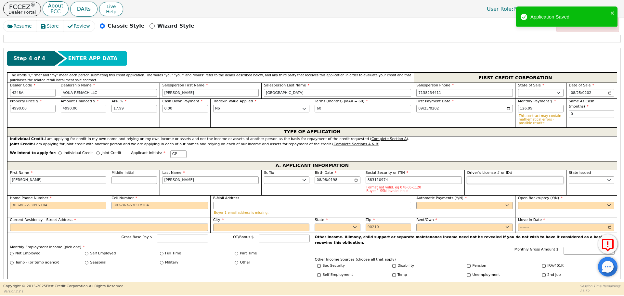
type input "***-**-0974"
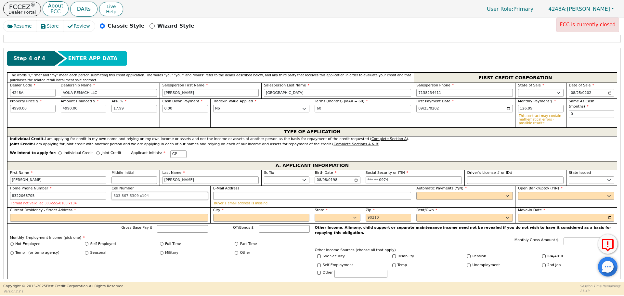
type input "[PHONE_NUMBER]"
type input "[EMAIL_ADDRESS][DOMAIN_NAME]"
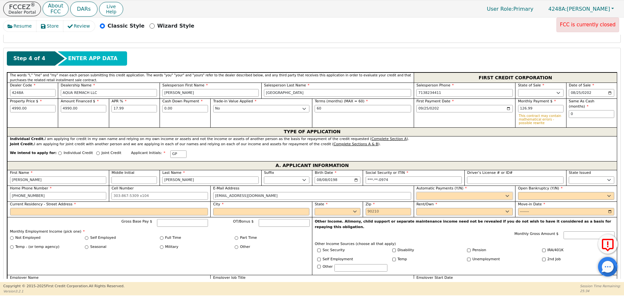
select select "y"
type input "[PERSON_NAME]"
select select "n"
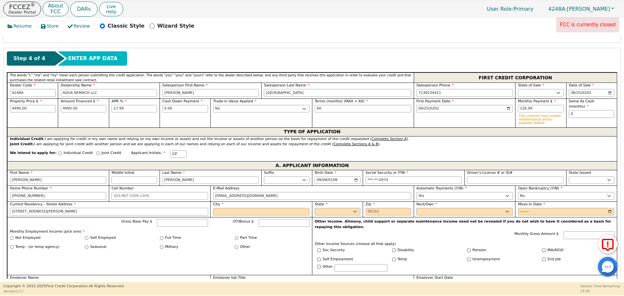
type input "[STREET_ADDRESS][PERSON_NAME]"
type input "[GEOGRAPHIC_DATA]"
select select "[GEOGRAPHIC_DATA]"
type input "77015"
select select "Own"
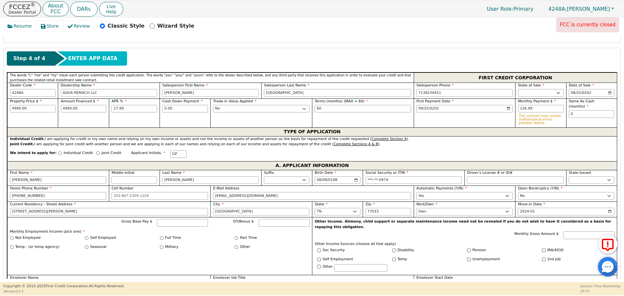
type input "2024-09"
click at [181, 219] on input "Gross Base Pay $" at bounding box center [182, 223] width 51 height 8
type input "8000.00"
click at [160, 238] on input "Full Time" at bounding box center [162, 238] width 4 height 4
radio input "true"
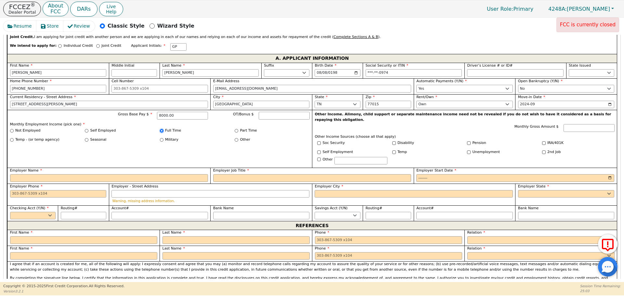
scroll to position [400, 0]
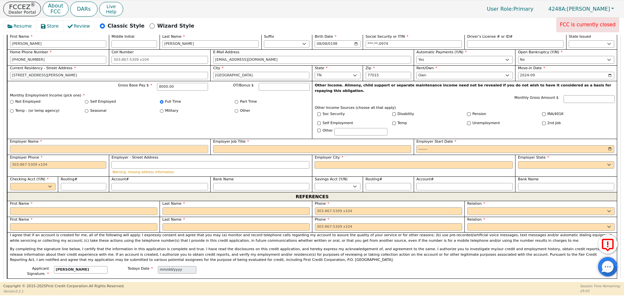
click at [152, 146] on input "Employer Name" at bounding box center [109, 149] width 198 height 8
type input "Cotton"
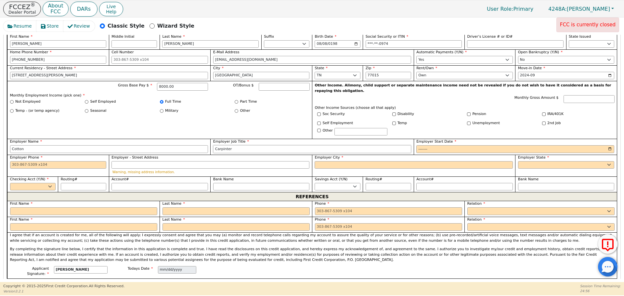
type input "Carpinter"
type input "2023-01"
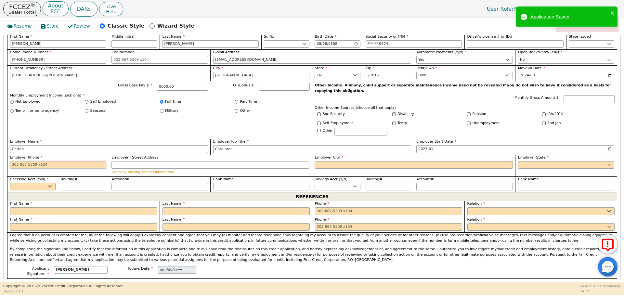
paste input "[PHONE_NUMBER]"
type input "[PHONE_NUMBER]"
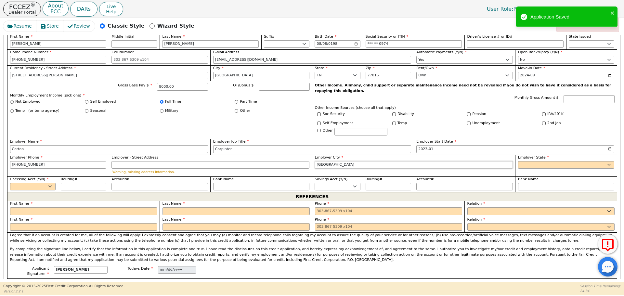
type input "[GEOGRAPHIC_DATA]"
select select "[GEOGRAPHIC_DATA]"
select select "y"
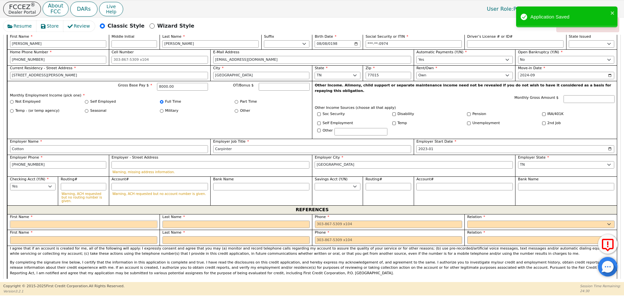
click at [63, 221] on input "text" at bounding box center [83, 225] width 147 height 8
type input "[PERSON_NAME]"
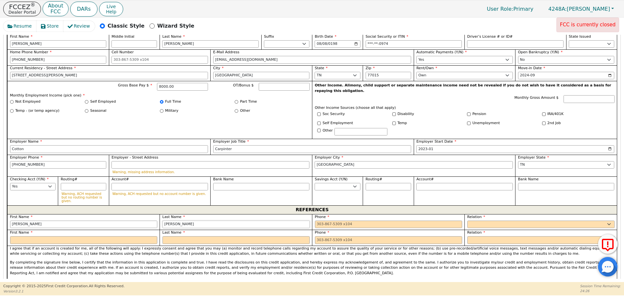
type input "[PERSON_NAME]"
type input "[PHONE_NUMBER]"
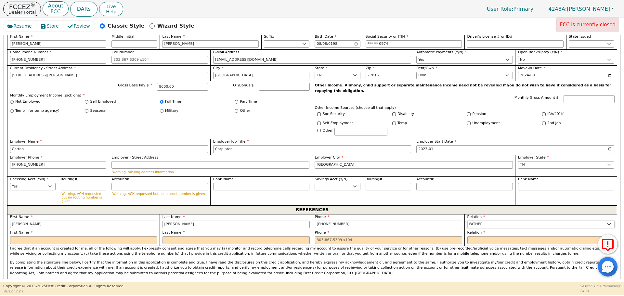
select select "FRIEND"
click at [58, 246] on p "I agree that if an account is created for me, all of the following will apply: …" at bounding box center [312, 251] width 604 height 11
click at [41, 236] on input "text" at bounding box center [83, 240] width 147 height 8
type input "[PERSON_NAME]"
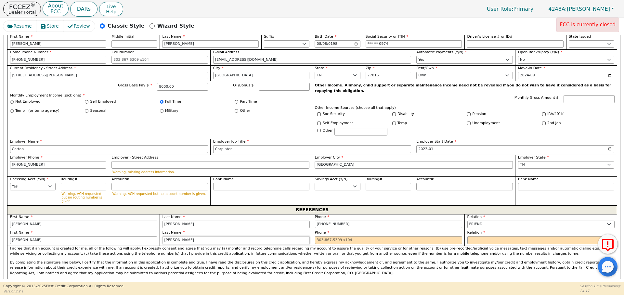
type input "[PERSON_NAME]"
type input "7"
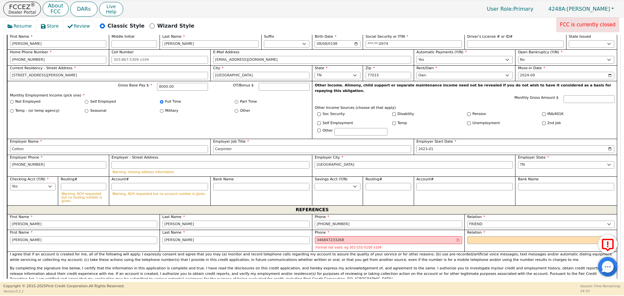
click at [321, 221] on input "[PHONE_NUMBER]" at bounding box center [388, 225] width 147 height 8
type input "[PHONE_NUMBER] 68"
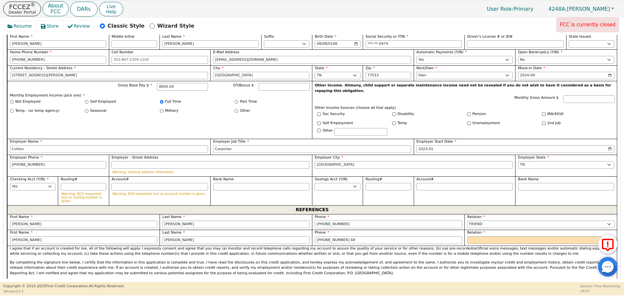
type input "[PHONE_NUMBER]"
click at [358, 236] on input "[PHONE_NUMBER] 68" at bounding box center [388, 240] width 147 height 8
click at [346, 236] on input "[PHONE_NUMBER] 8" at bounding box center [388, 240] width 147 height 8
type input "[PHONE_NUMBER]"
select select "FRIEND"
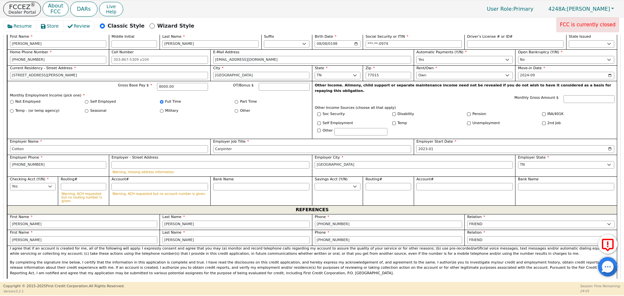
click at [349, 260] on p "By completing the signature line below, I certify that the information in this …" at bounding box center [312, 268] width 604 height 16
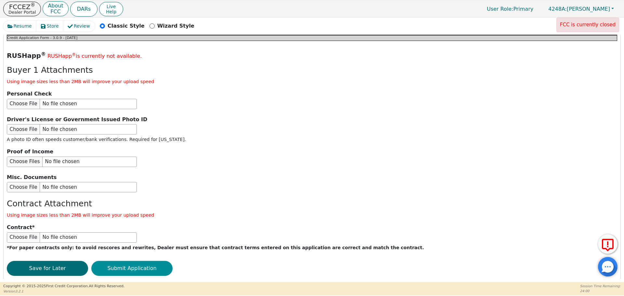
click at [147, 261] on button "Submit Application" at bounding box center [131, 268] width 81 height 15
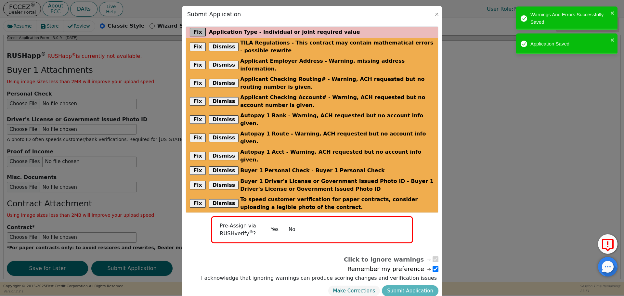
click at [196, 33] on button "Fix" at bounding box center [198, 32] width 16 height 8
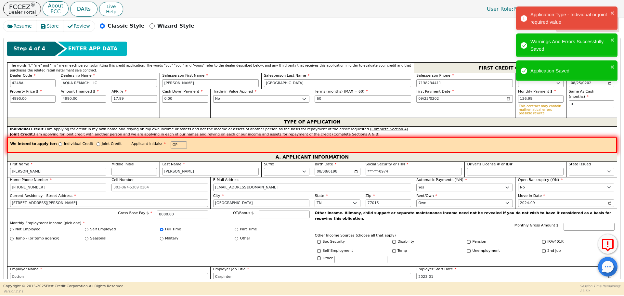
scroll to position [262, 0]
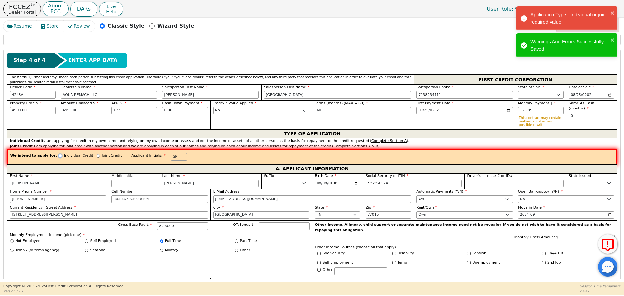
click at [58, 157] on input "Individual Credit" at bounding box center [60, 156] width 4 height 4
radio input "true"
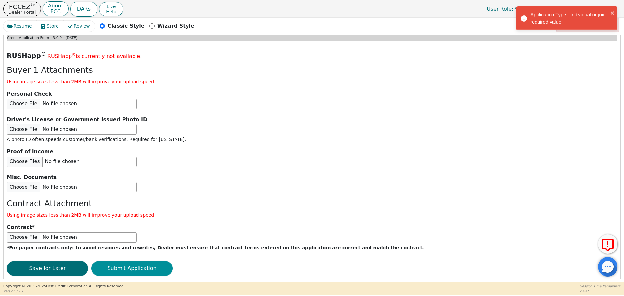
click at [126, 261] on button "Submit Application" at bounding box center [131, 268] width 81 height 15
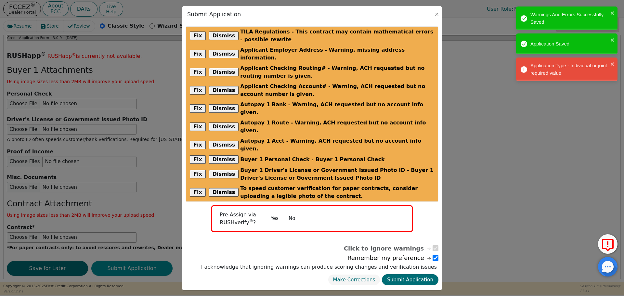
scroll to position [765, 0]
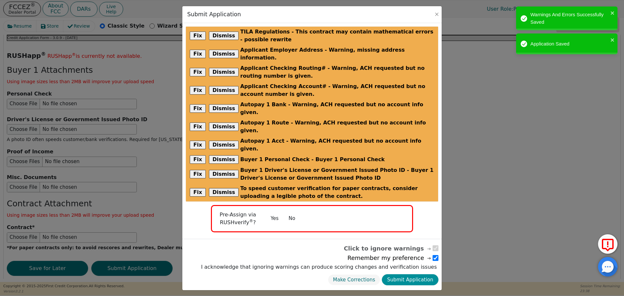
click at [392, 274] on button "Submit Application" at bounding box center [410, 279] width 57 height 11
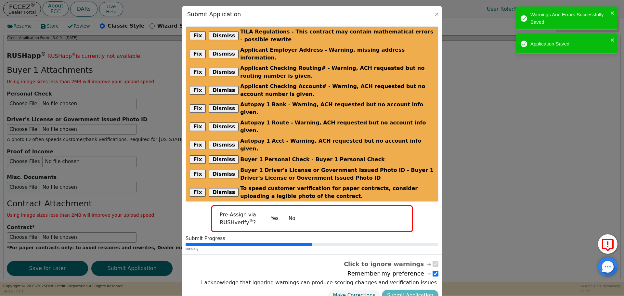
radio input "false"
checkbox input "false"
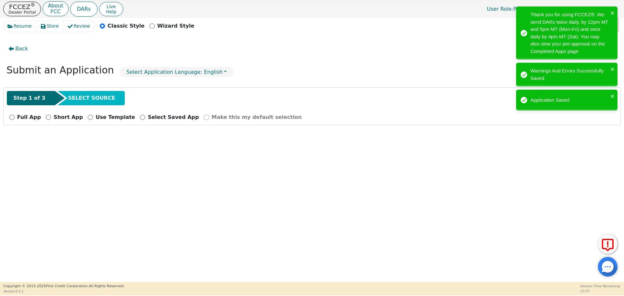
scroll to position [0, 0]
